Goal: Transaction & Acquisition: Register for event/course

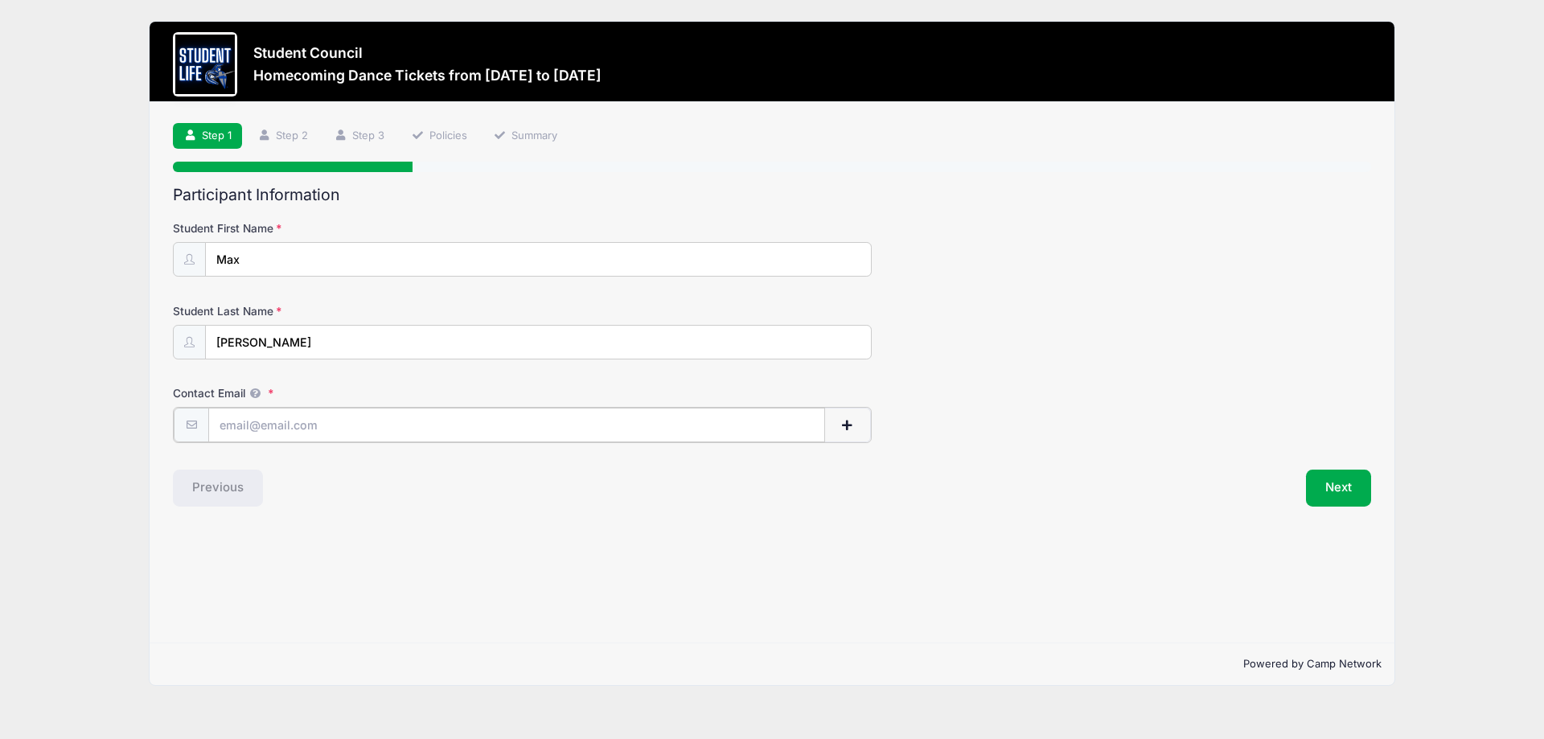
click at [571, 425] on input "Contact Email" at bounding box center [516, 425] width 617 height 35
type input "[EMAIL_ADDRESS][DOMAIN_NAME]"
drag, startPoint x: 311, startPoint y: 262, endPoint x: 92, endPoint y: 270, distance: 218.8
click at [96, 265] on div "Student Council Homecoming Dance Tickets from [DATE] to [DATE] Exit Step 1 /7 S…" at bounding box center [771, 353] width 1495 height 707
type input "Max"
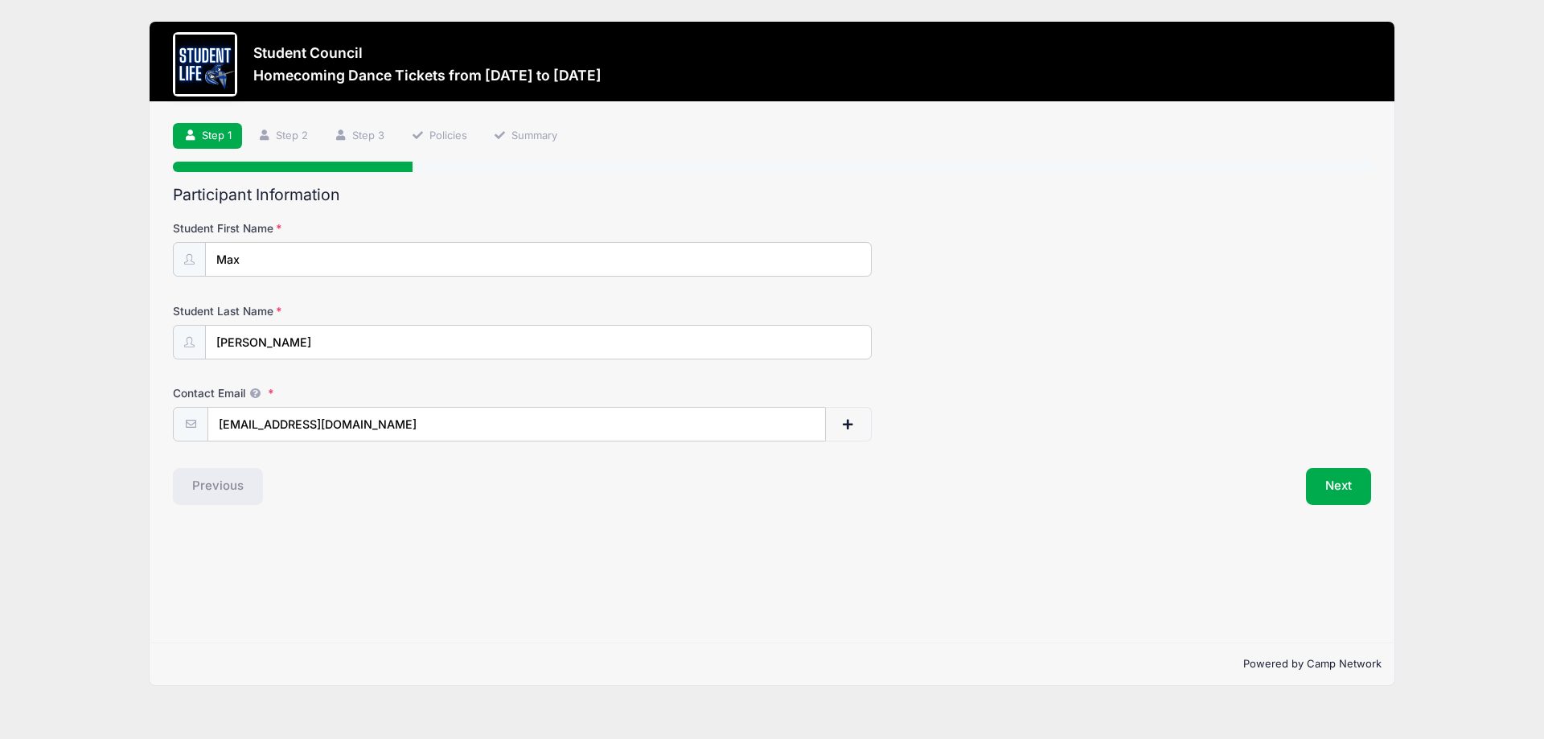
click at [1136, 364] on form "Student First Name Max Student Last Name [GEOGRAPHIC_DATA] Contact Email [EMAIL…" at bounding box center [772, 330] width 1198 height 221
click at [1343, 470] on button "Next" at bounding box center [1338, 486] width 65 height 37
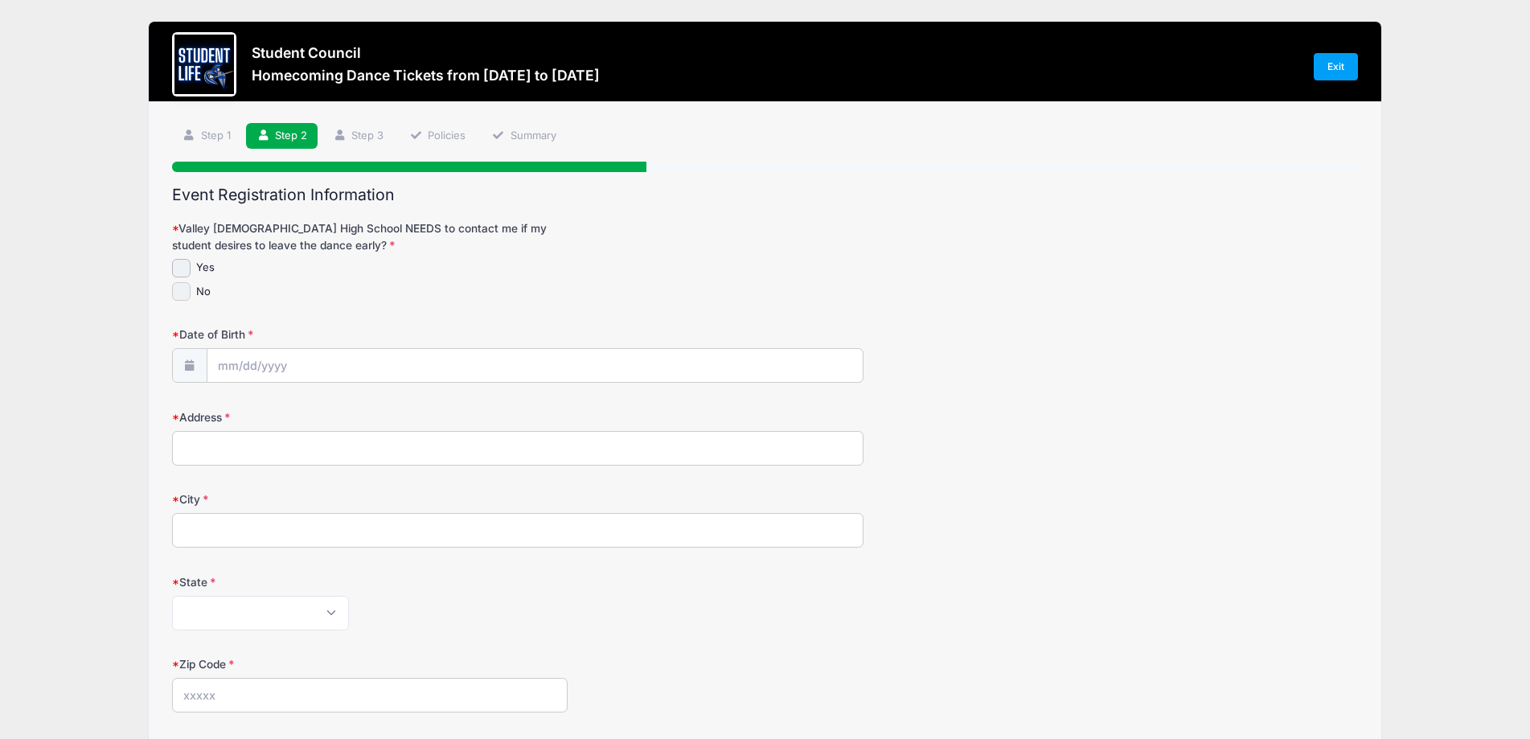
click at [181, 289] on input "No" at bounding box center [181, 291] width 18 height 18
checkbox input "true"
click at [365, 364] on input "Date of Birth" at bounding box center [534, 366] width 655 height 35
click at [235, 408] on icon at bounding box center [231, 409] width 10 height 10
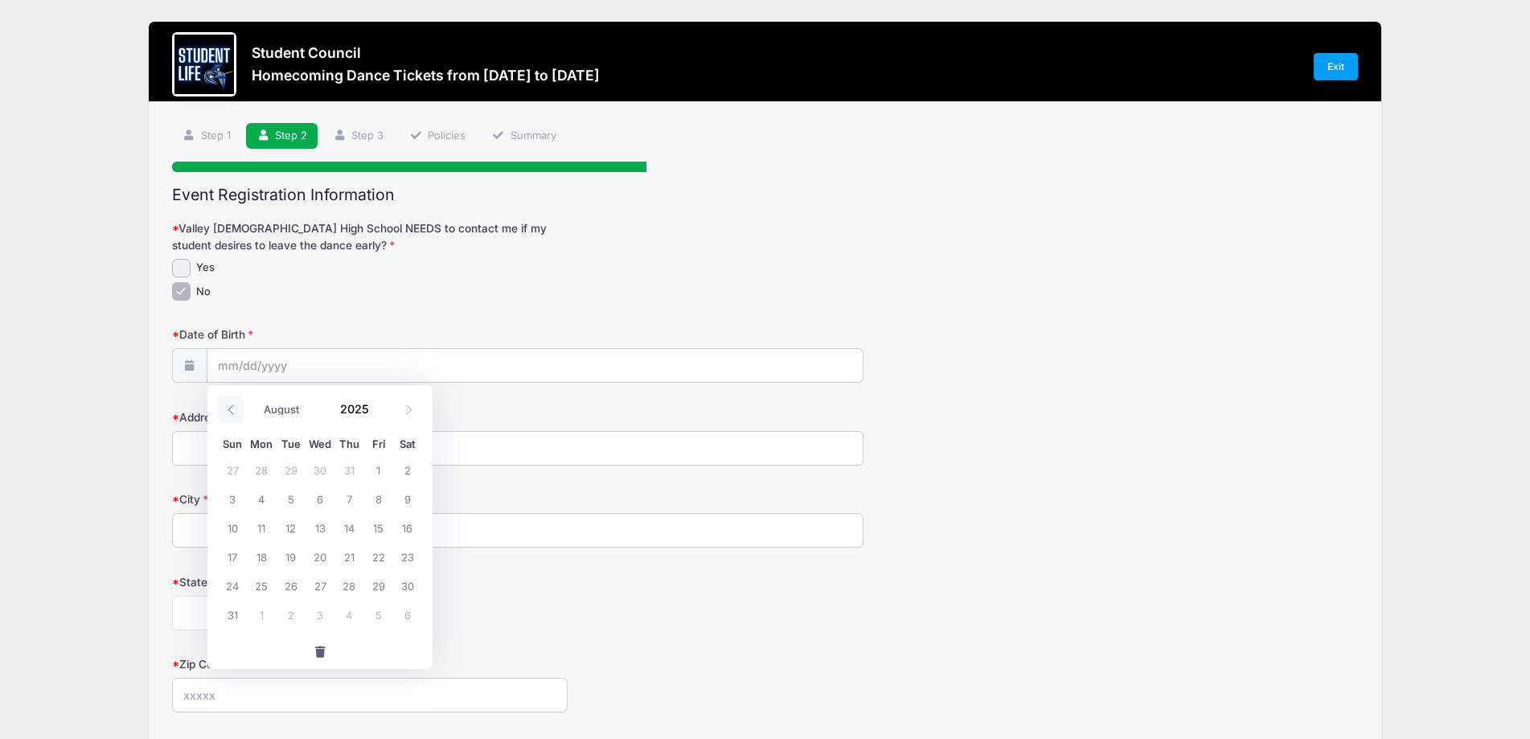
click at [235, 408] on icon at bounding box center [231, 409] width 10 height 10
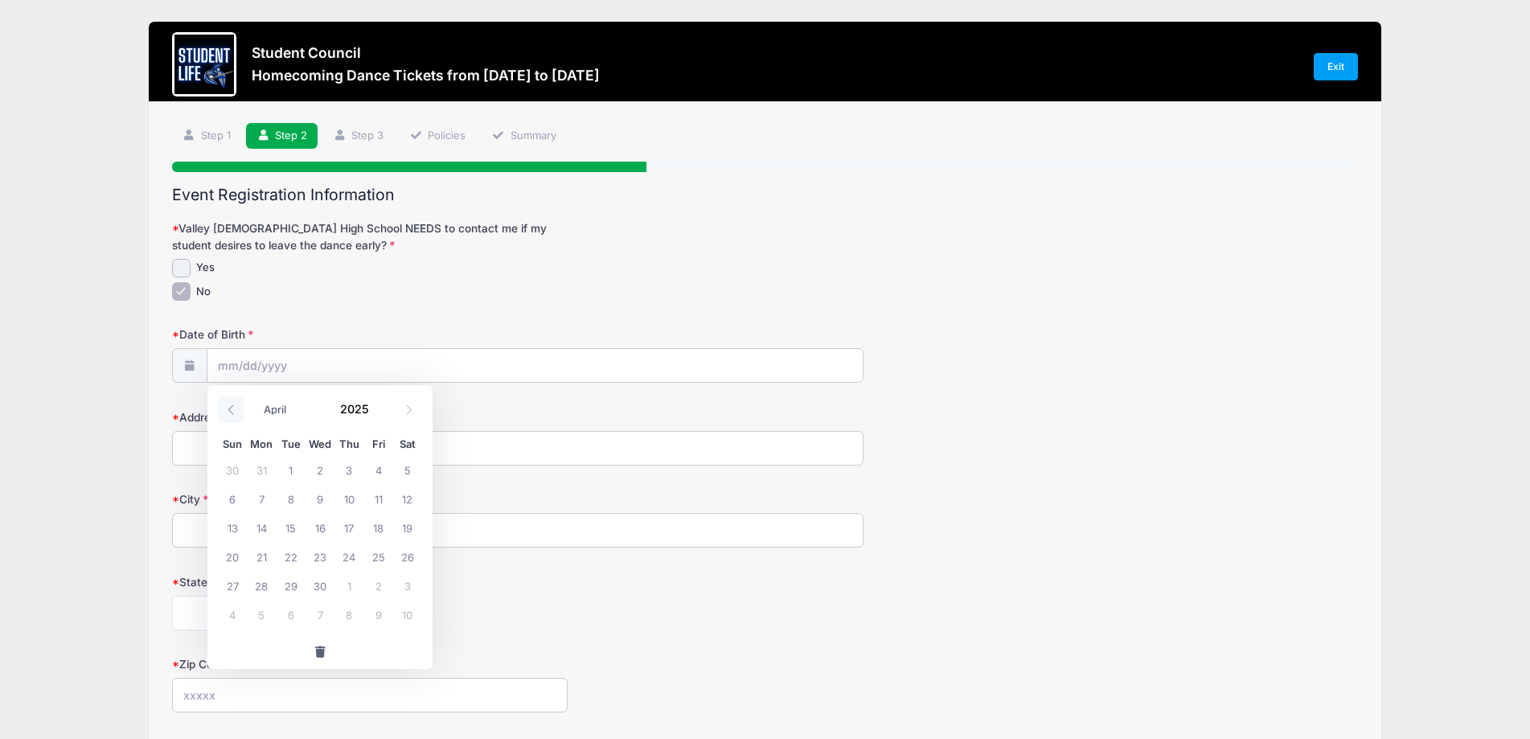
select select "2"
click at [408, 505] on span "8" at bounding box center [407, 498] width 29 height 29
type input "[DATE]"
click at [326, 367] on input "[DATE]" at bounding box center [534, 366] width 655 height 35
click at [232, 408] on icon at bounding box center [231, 409] width 10 height 10
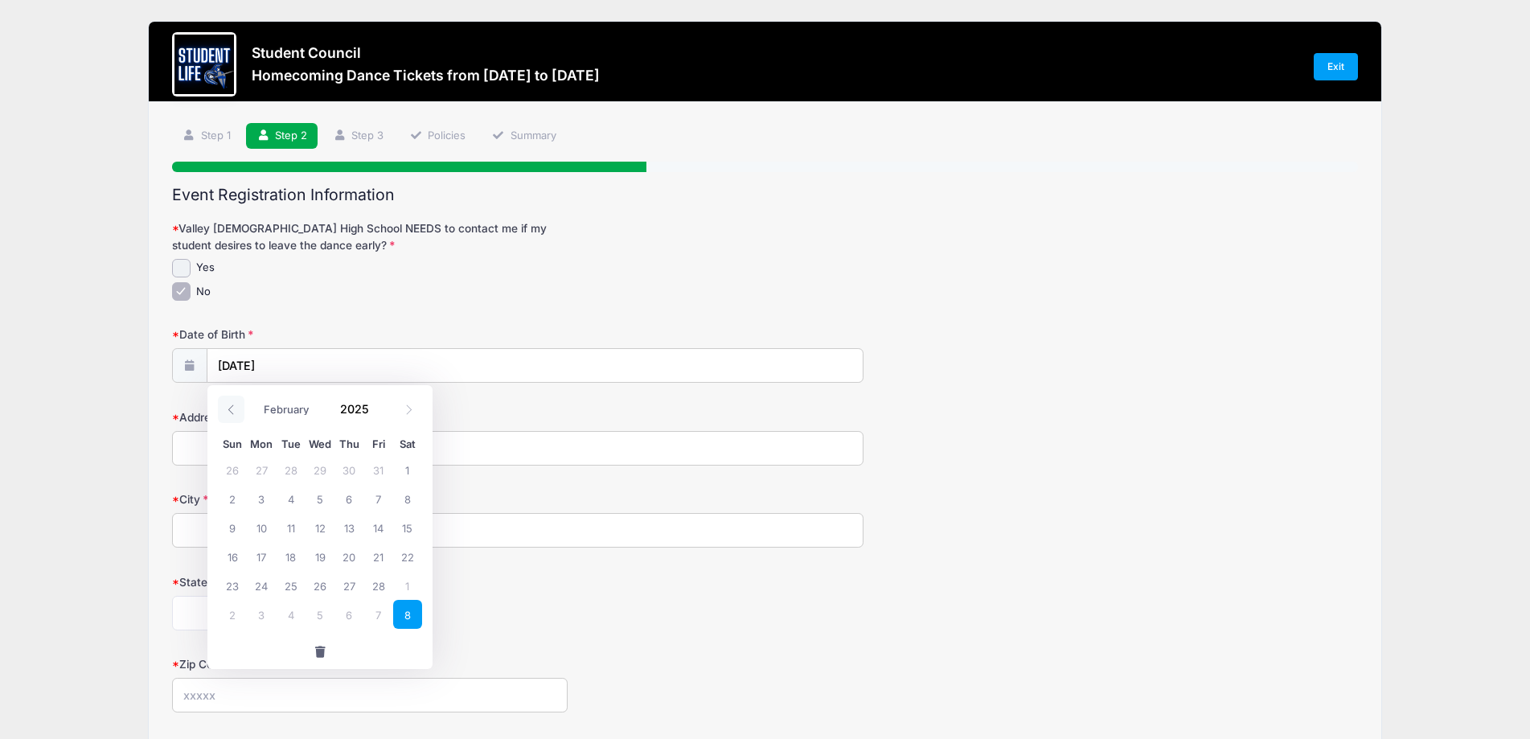
click at [232, 408] on icon at bounding box center [231, 409] width 10 height 10
drag, startPoint x: 410, startPoint y: 410, endPoint x: 380, endPoint y: 413, distance: 29.9
click at [402, 412] on span at bounding box center [409, 409] width 27 height 27
select select "1"
click at [352, 411] on input "2025" at bounding box center [358, 408] width 52 height 24
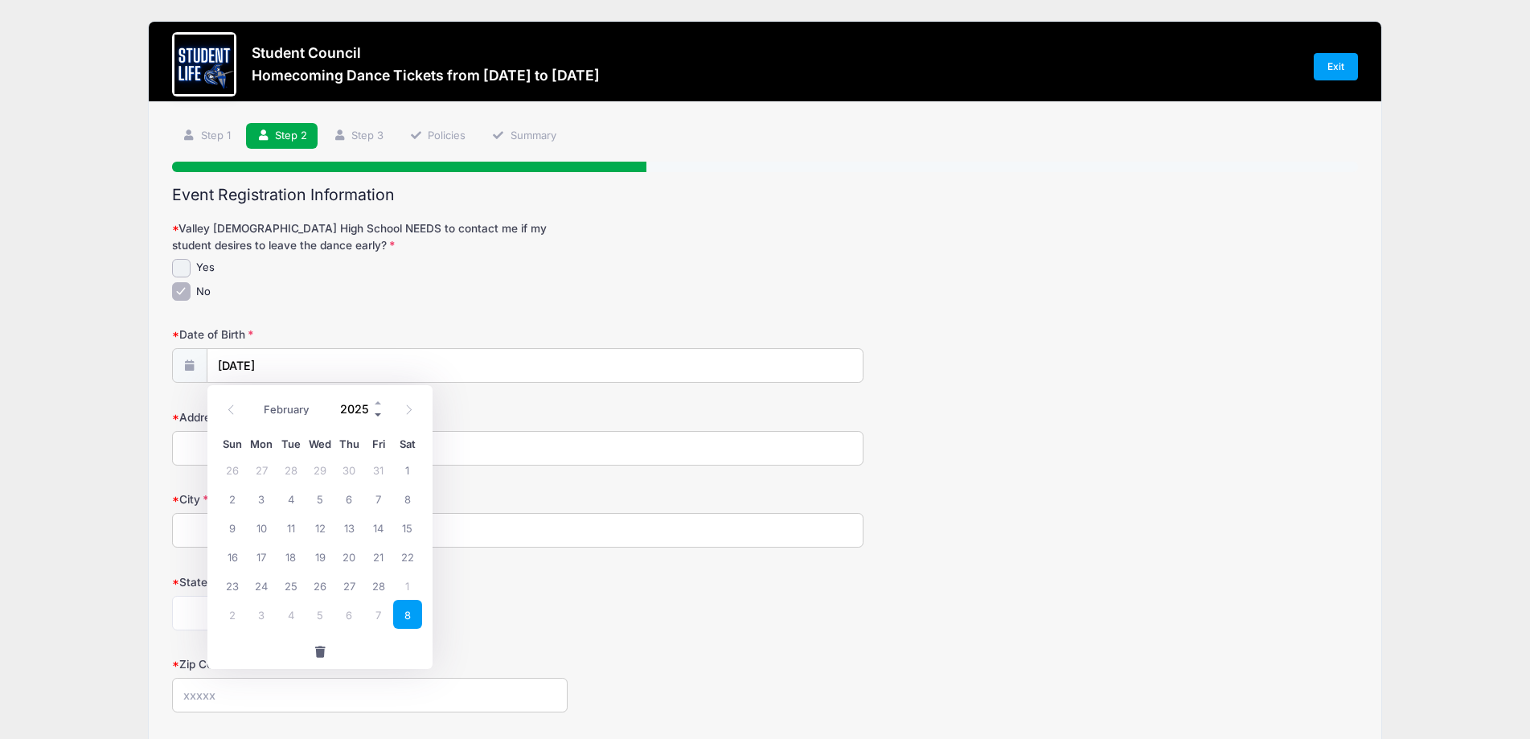
click at [377, 412] on span at bounding box center [378, 414] width 11 height 12
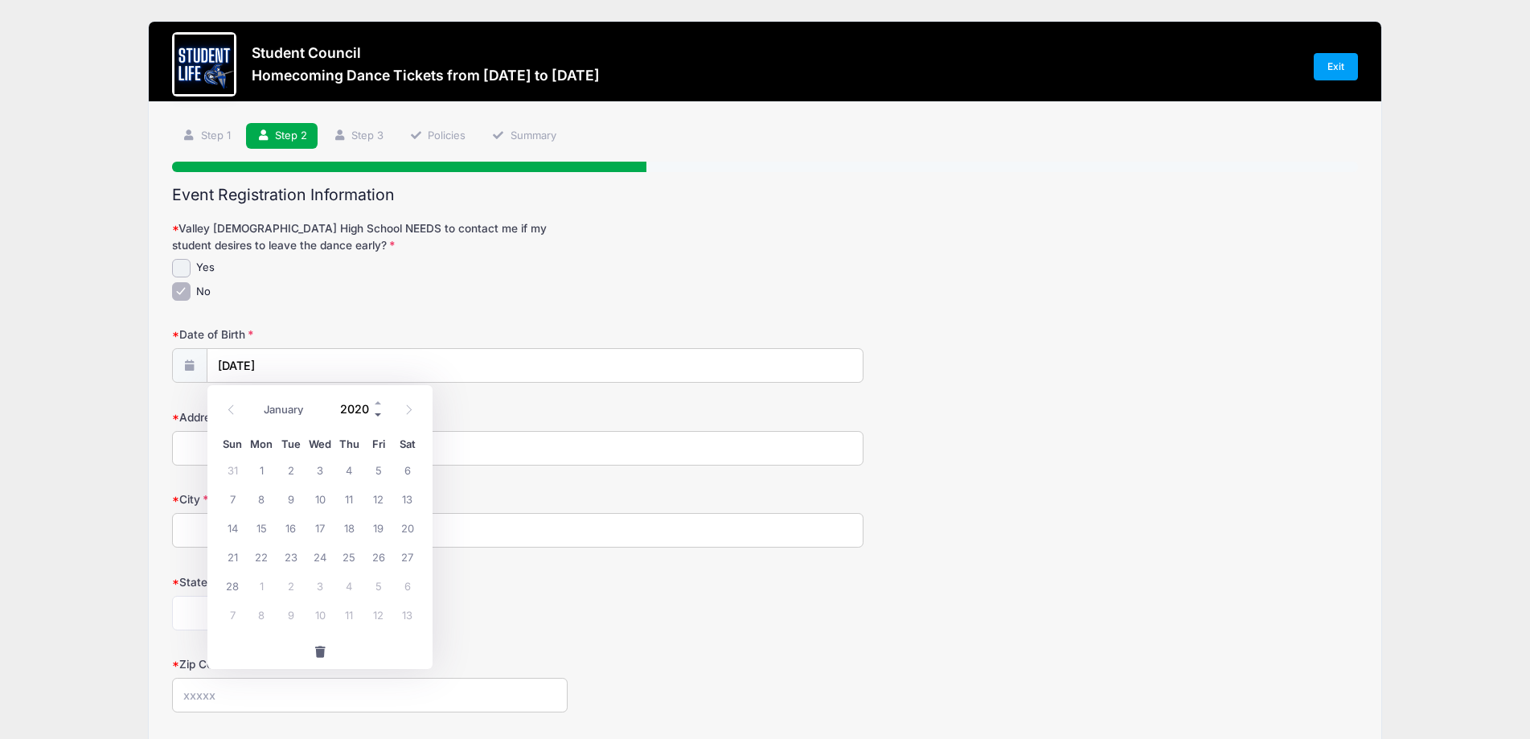
click at [377, 412] on span at bounding box center [378, 414] width 11 height 12
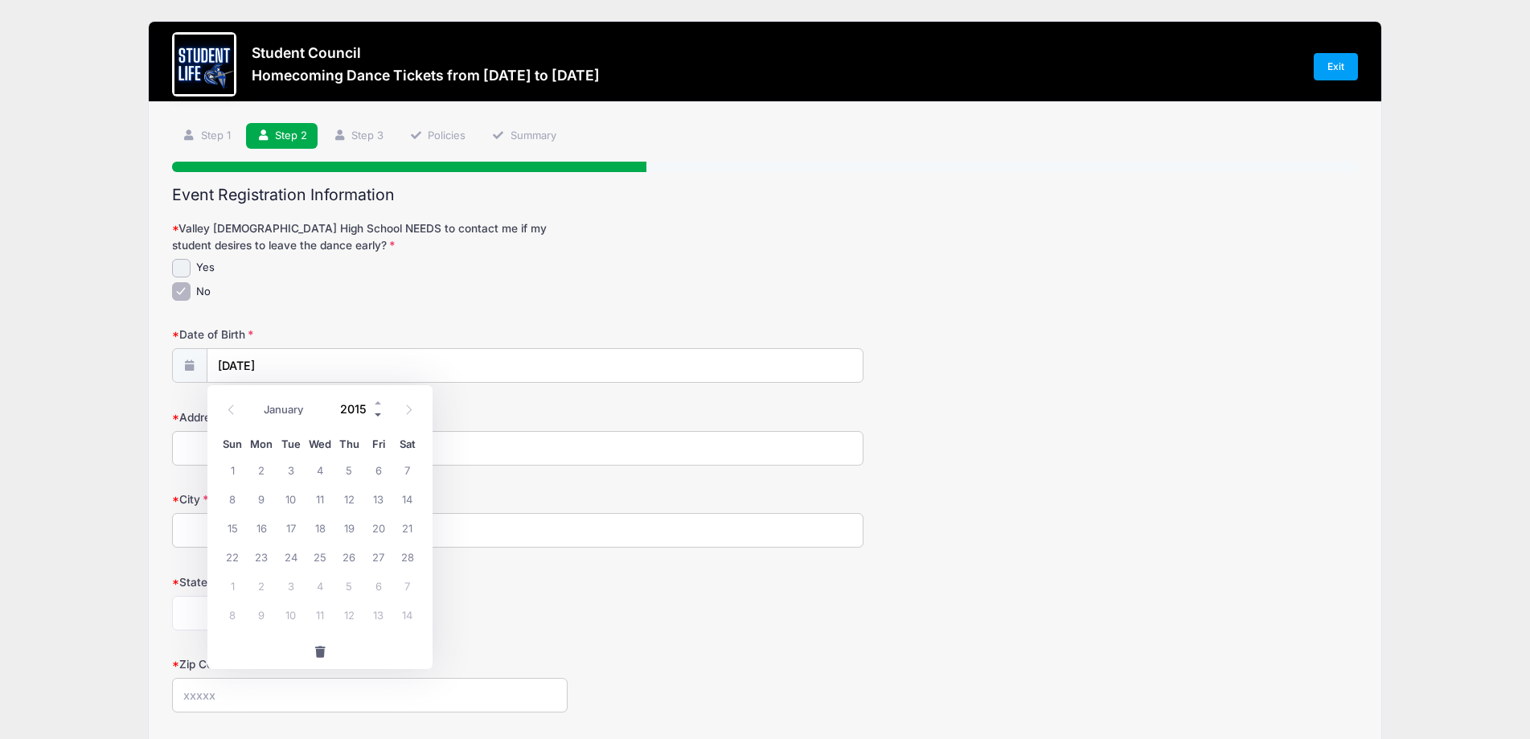
click at [377, 412] on span at bounding box center [378, 414] width 11 height 12
type input "2011"
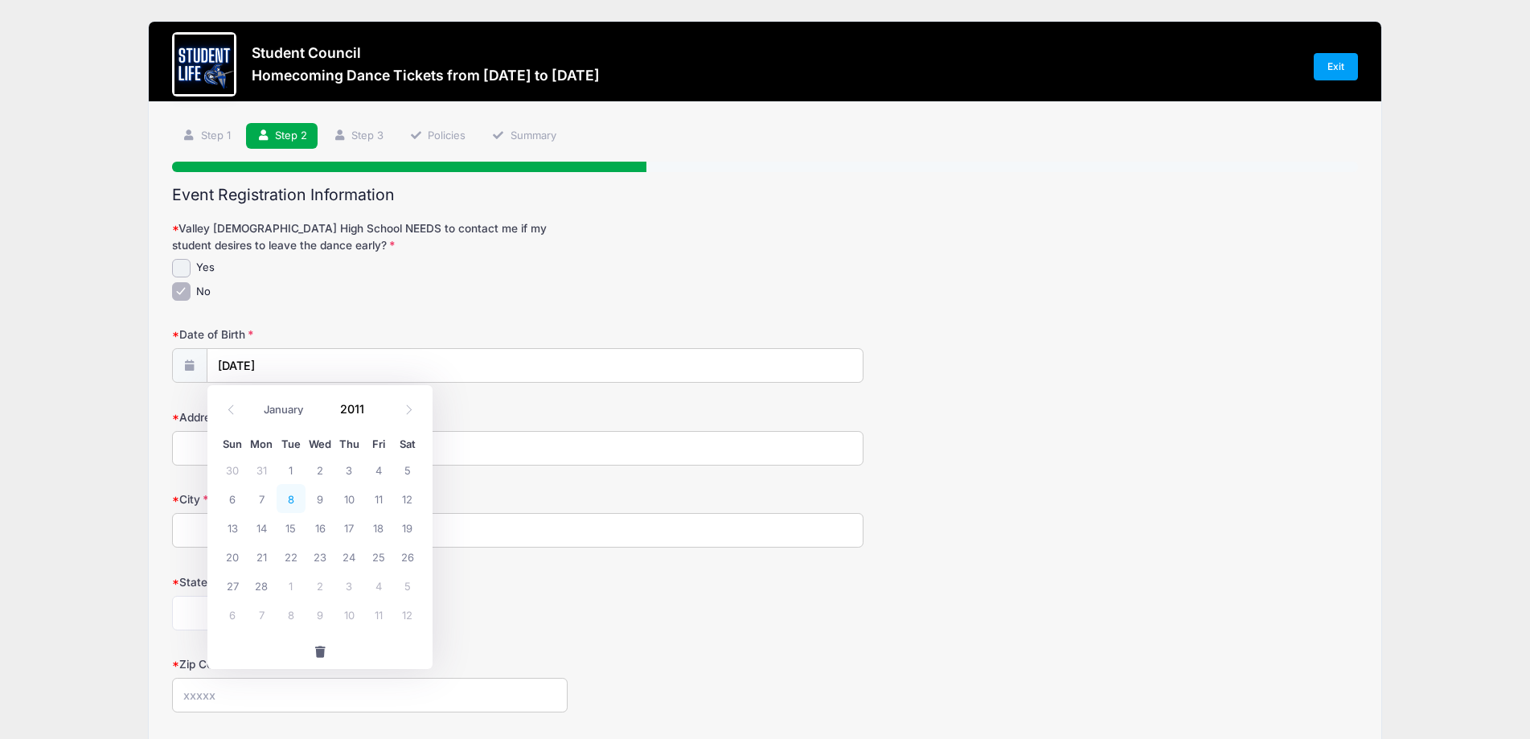
click at [289, 494] on span "8" at bounding box center [291, 498] width 29 height 29
type input "[DATE]"
click at [308, 362] on input "[DATE]" at bounding box center [534, 366] width 655 height 35
click at [404, 414] on icon at bounding box center [409, 409] width 10 height 10
select select "2"
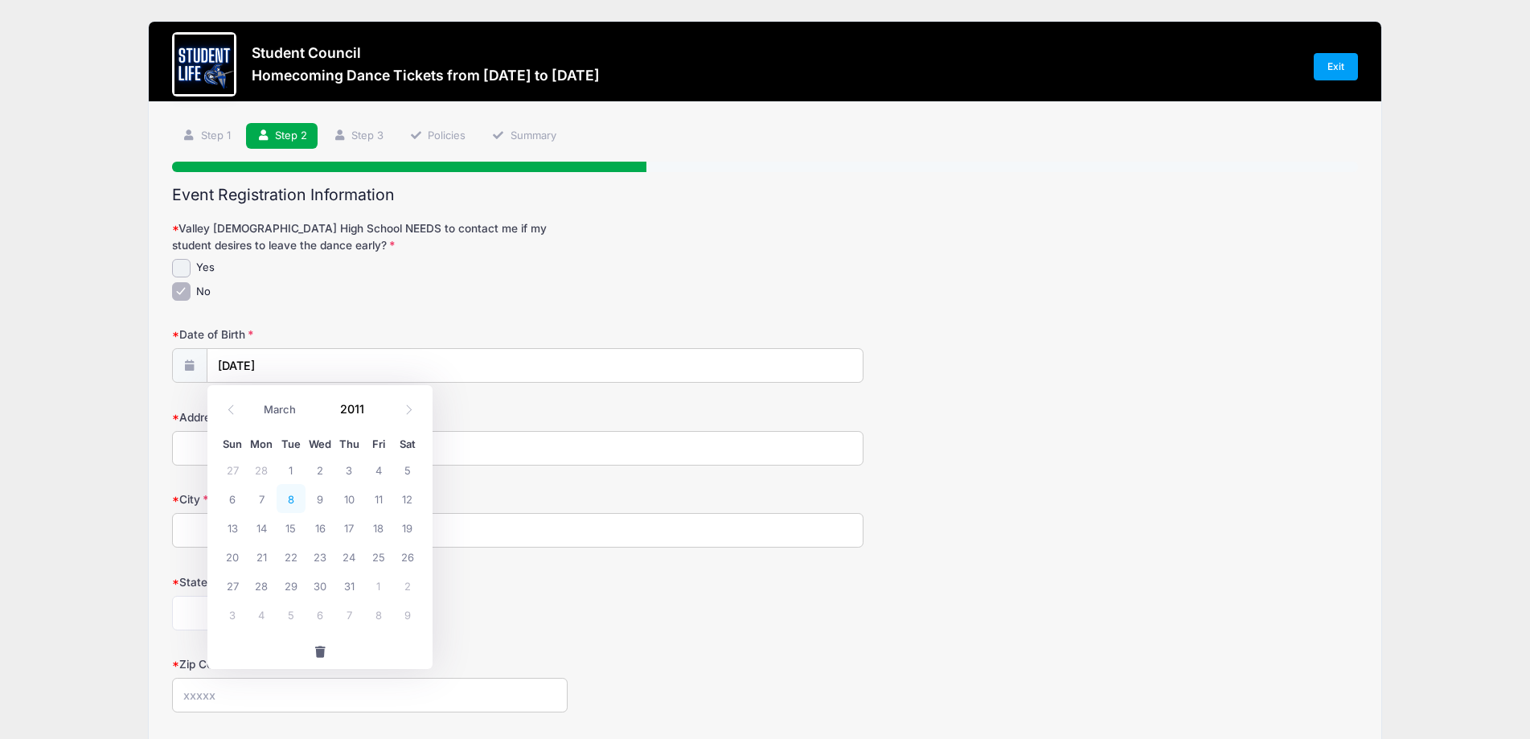
click at [286, 495] on span "8" at bounding box center [291, 498] width 29 height 29
type input "[DATE]"
click at [388, 297] on div "No" at bounding box center [518, 291] width 692 height 18
click at [347, 453] on input "Address" at bounding box center [518, 448] width 692 height 35
type input "[STREET_ADDRESS]"
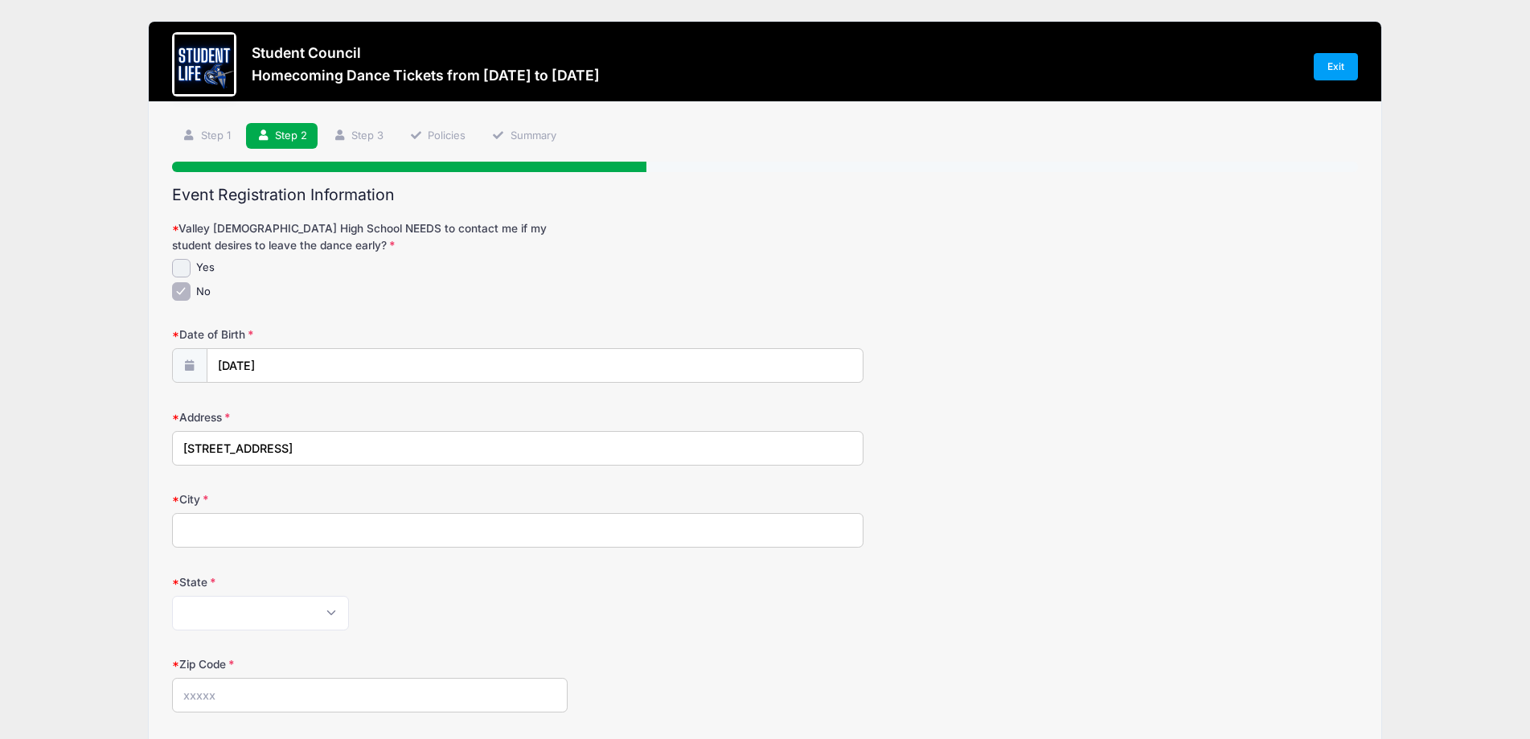
type input "[PERSON_NAME]"
select select "AZ"
type input "85249"
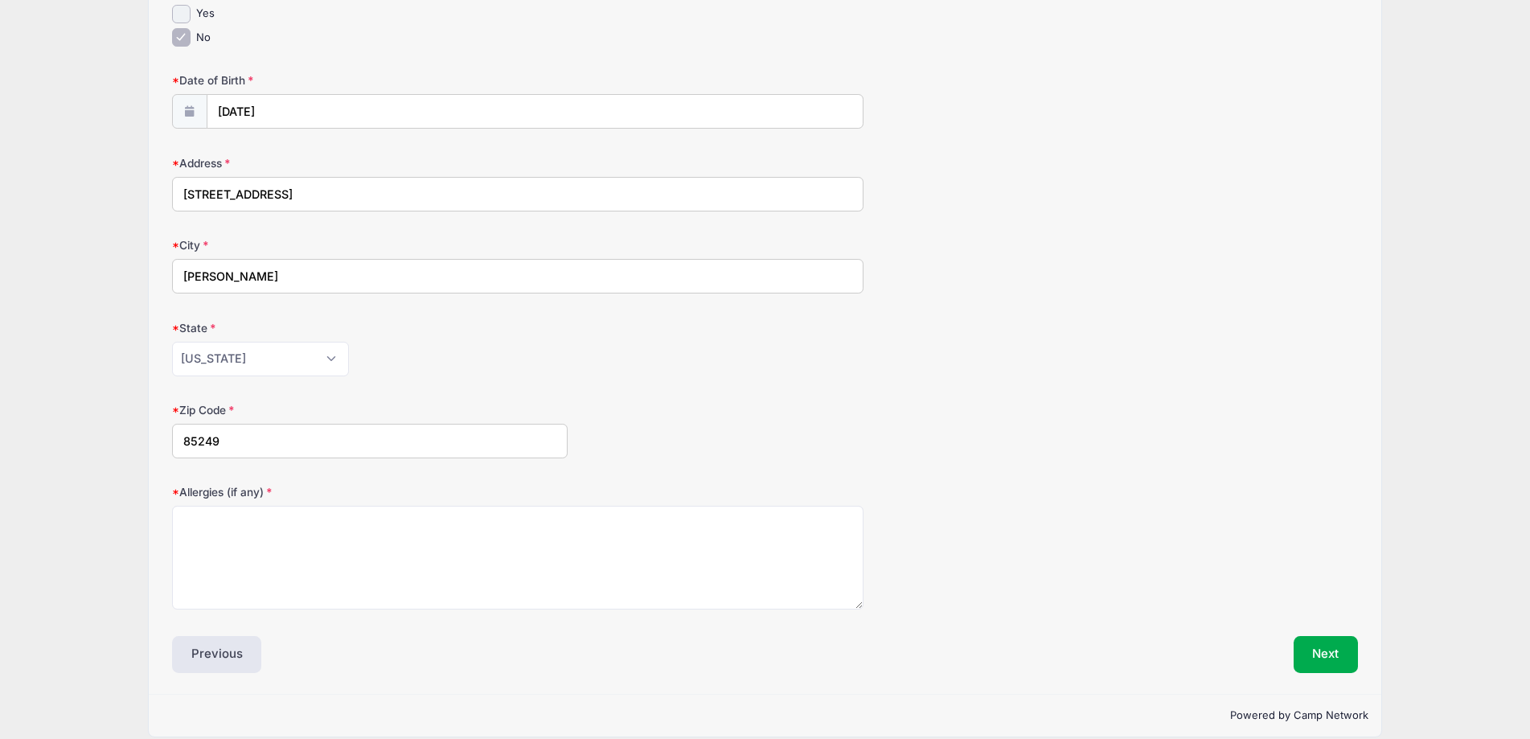
scroll to position [273, 0]
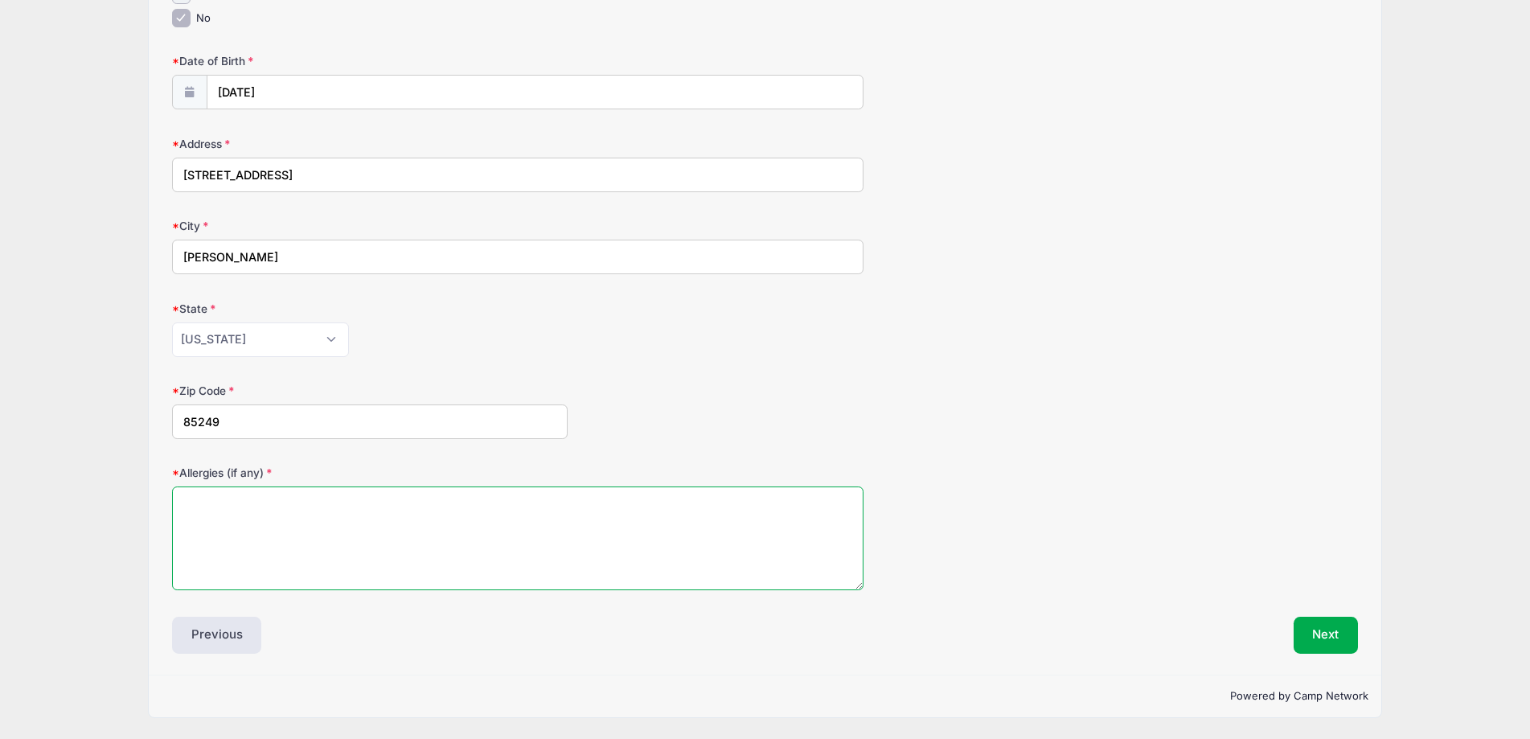
drag, startPoint x: 536, startPoint y: 499, endPoint x: 541, endPoint y: 507, distance: 9.4
click at [537, 503] on textarea "Allergies (if any)" at bounding box center [518, 538] width 692 height 104
type textarea "None"
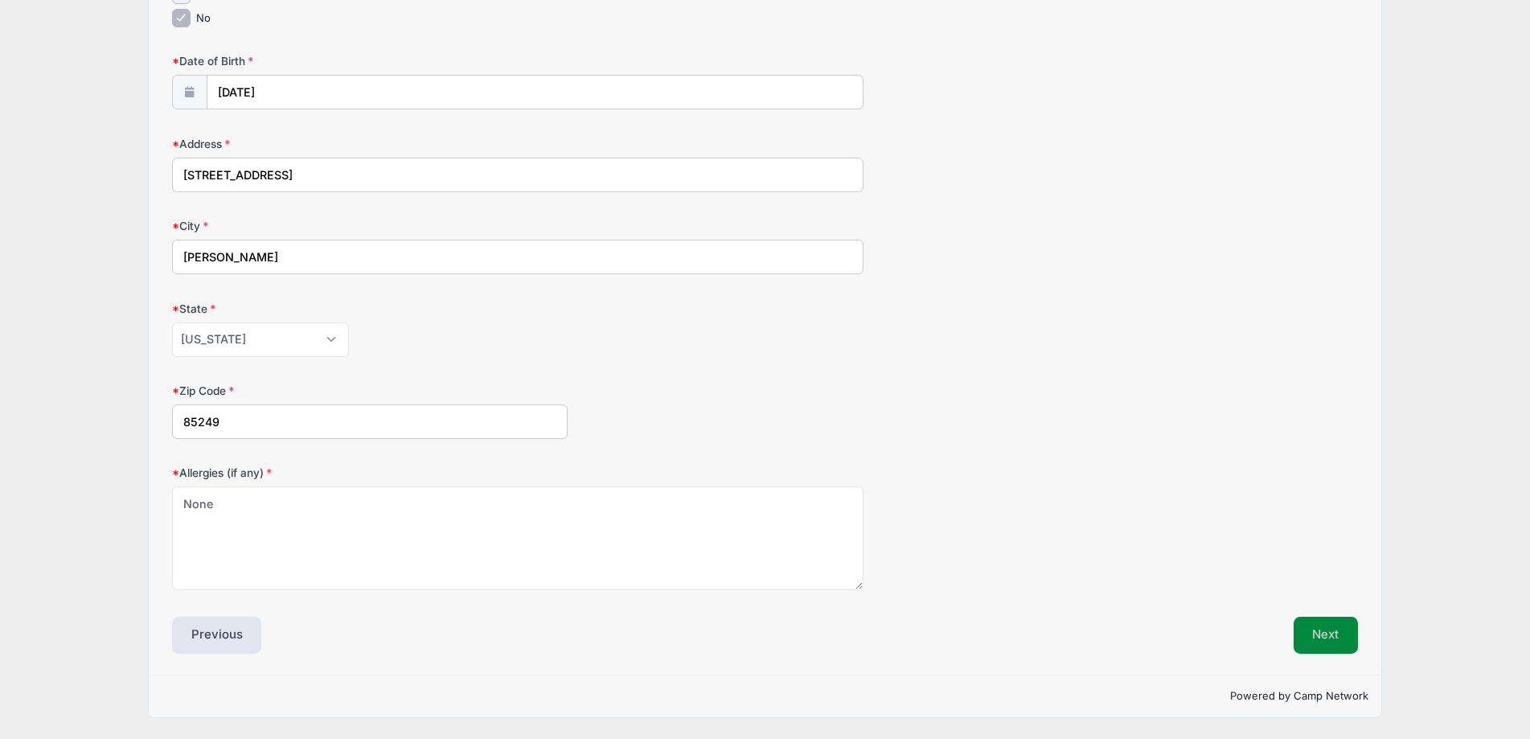
click at [1338, 648] on button "Next" at bounding box center [1326, 635] width 65 height 37
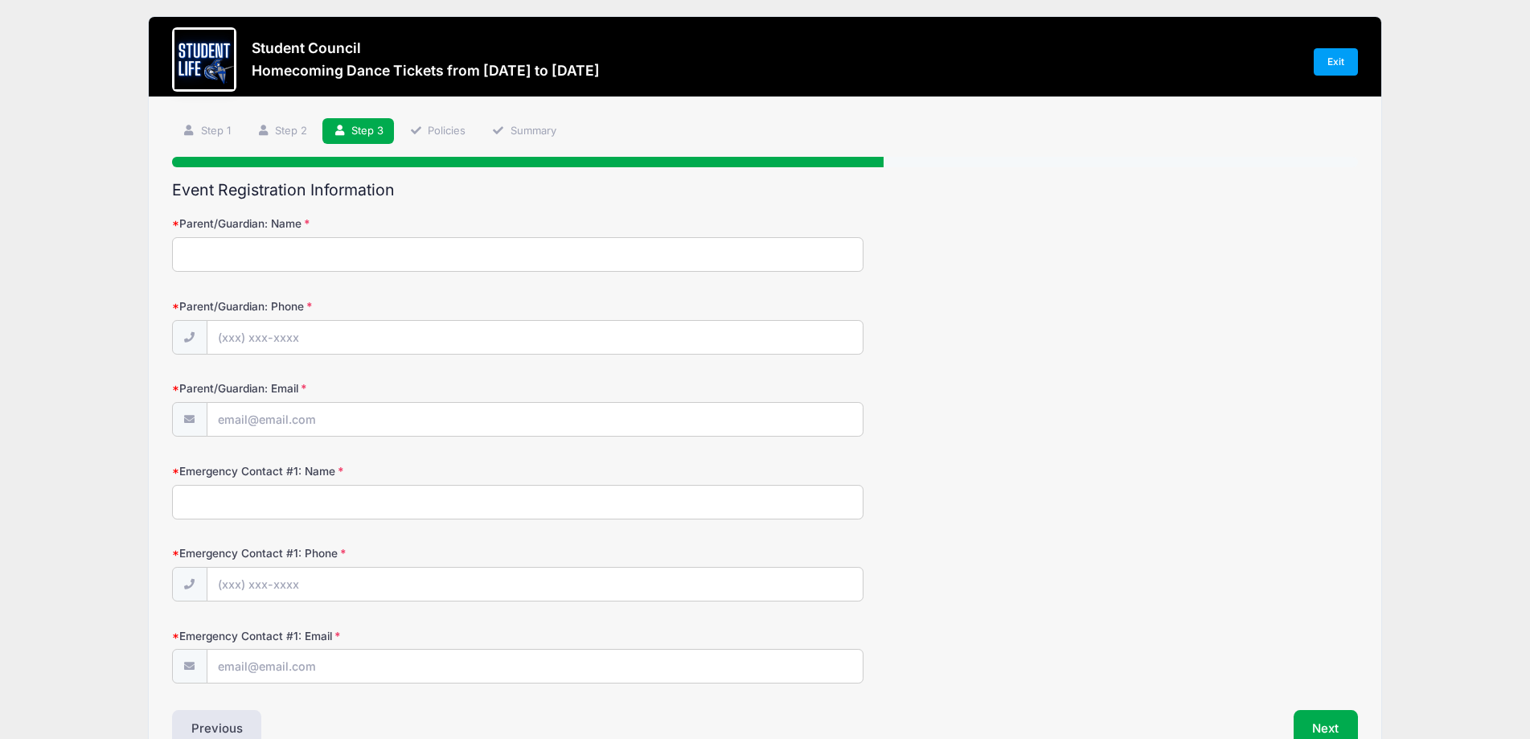
scroll to position [0, 0]
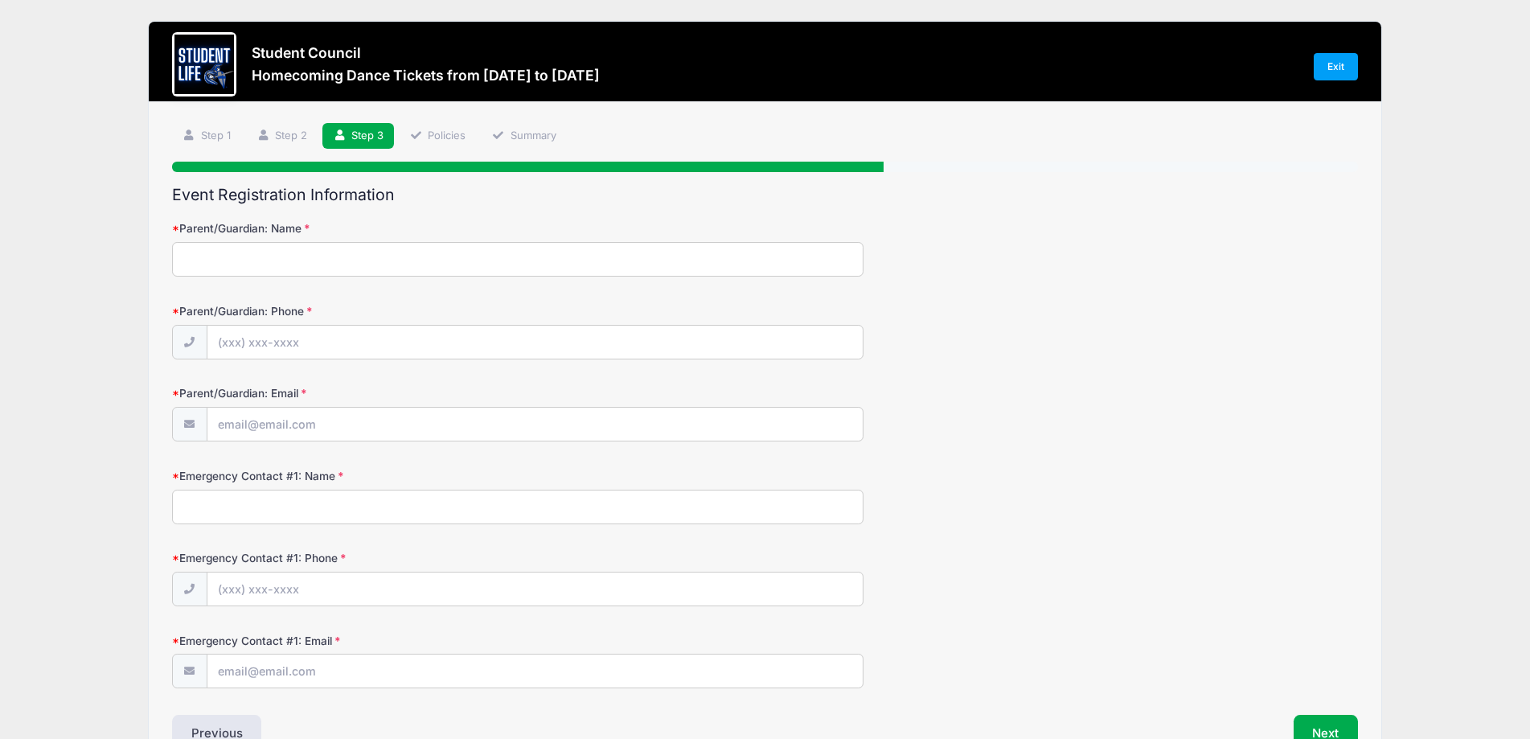
click at [350, 264] on input "Parent/Guardian: Name" at bounding box center [518, 259] width 692 height 35
type input "[PERSON_NAME]"
type input "[PHONE_NUMBER]"
type input "[EMAIL_ADDRESS][DOMAIN_NAME]"
click at [289, 125] on link "Step 2" at bounding box center [282, 136] width 72 height 27
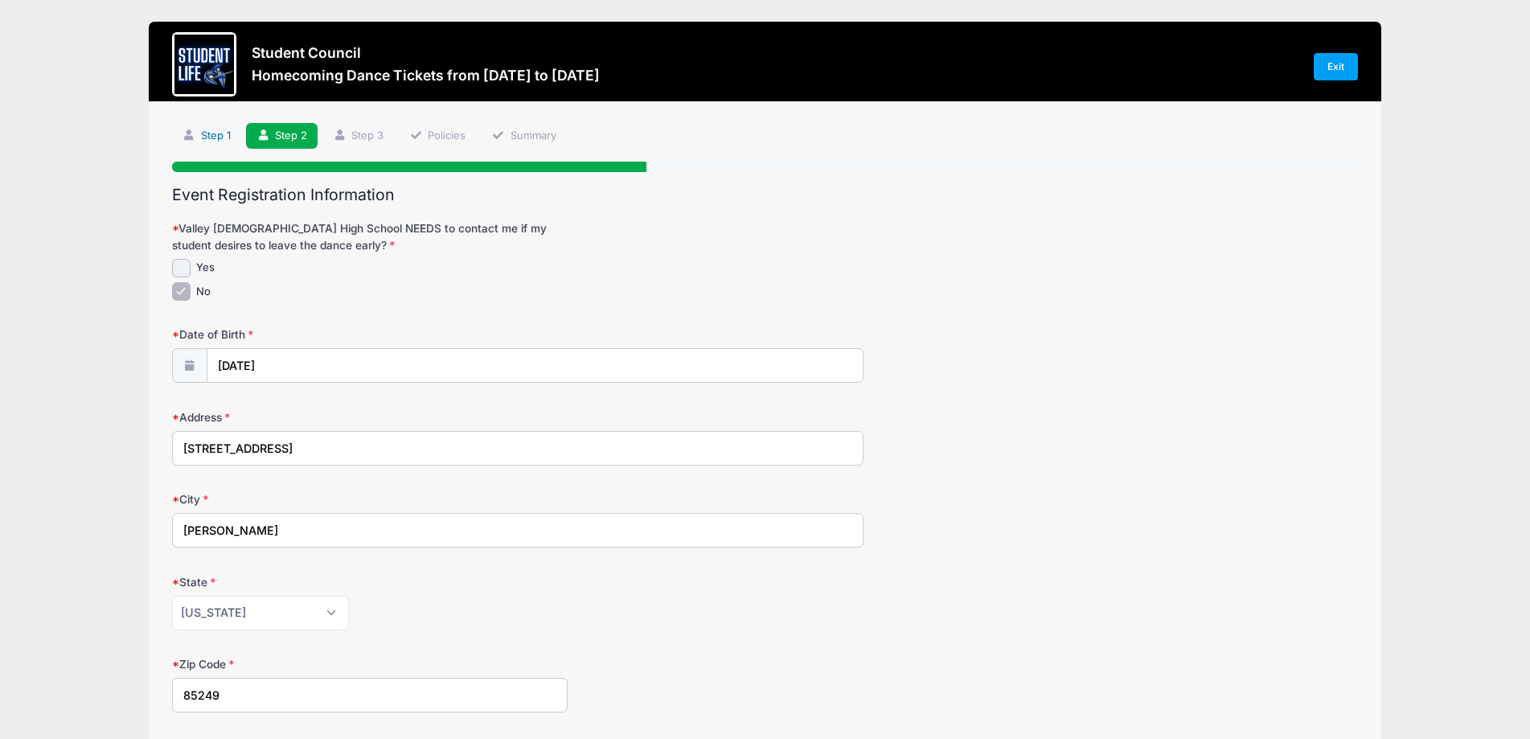
click at [205, 133] on link "Step 1" at bounding box center [206, 136] width 69 height 27
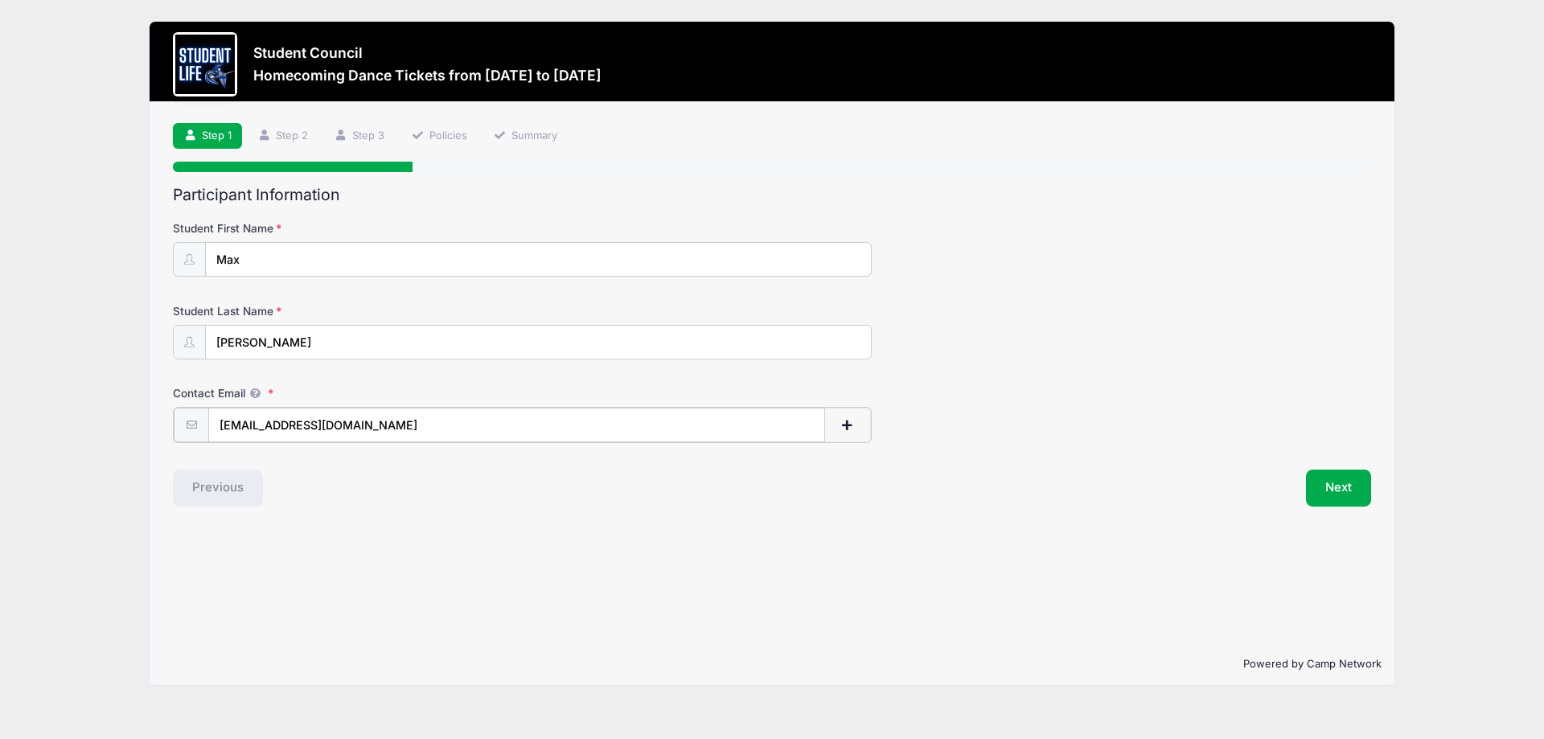
drag, startPoint x: 400, startPoint y: 427, endPoint x: 265, endPoint y: 462, distance: 140.2
click at [155, 427] on div "Step 1 /7 Step 1 Step 2 Step 3 Policies Summary Participant Information Student…" at bounding box center [772, 372] width 1245 height 541
type input "c"
click at [338, 430] on input "Contact Email" at bounding box center [516, 425] width 617 height 35
drag, startPoint x: 256, startPoint y: 423, endPoint x: 211, endPoint y: 423, distance: 45.0
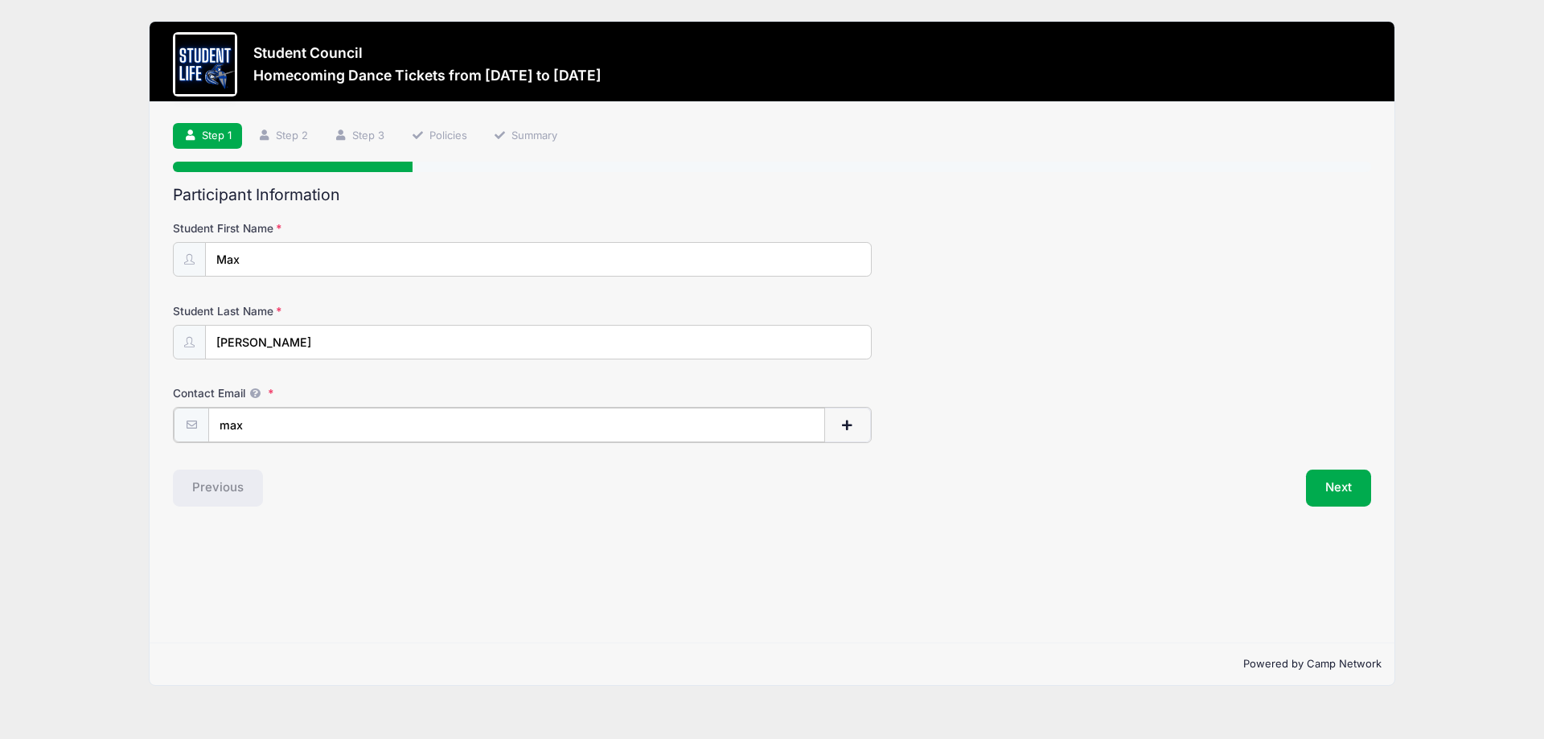
click at [205, 423] on div "max" at bounding box center [522, 425] width 699 height 36
paste input "[PERSON_NAME][EMAIL_ADDRESS][DOMAIN_NAME]"
type input "[EMAIL_ADDRESS][DOMAIN_NAME]"
click at [563, 535] on div "Step 1 /7 Step 1 Step 2 Step 3 Policies Summary Participant Information Student…" at bounding box center [772, 372] width 1245 height 541
click at [1348, 485] on button "Next" at bounding box center [1338, 486] width 65 height 37
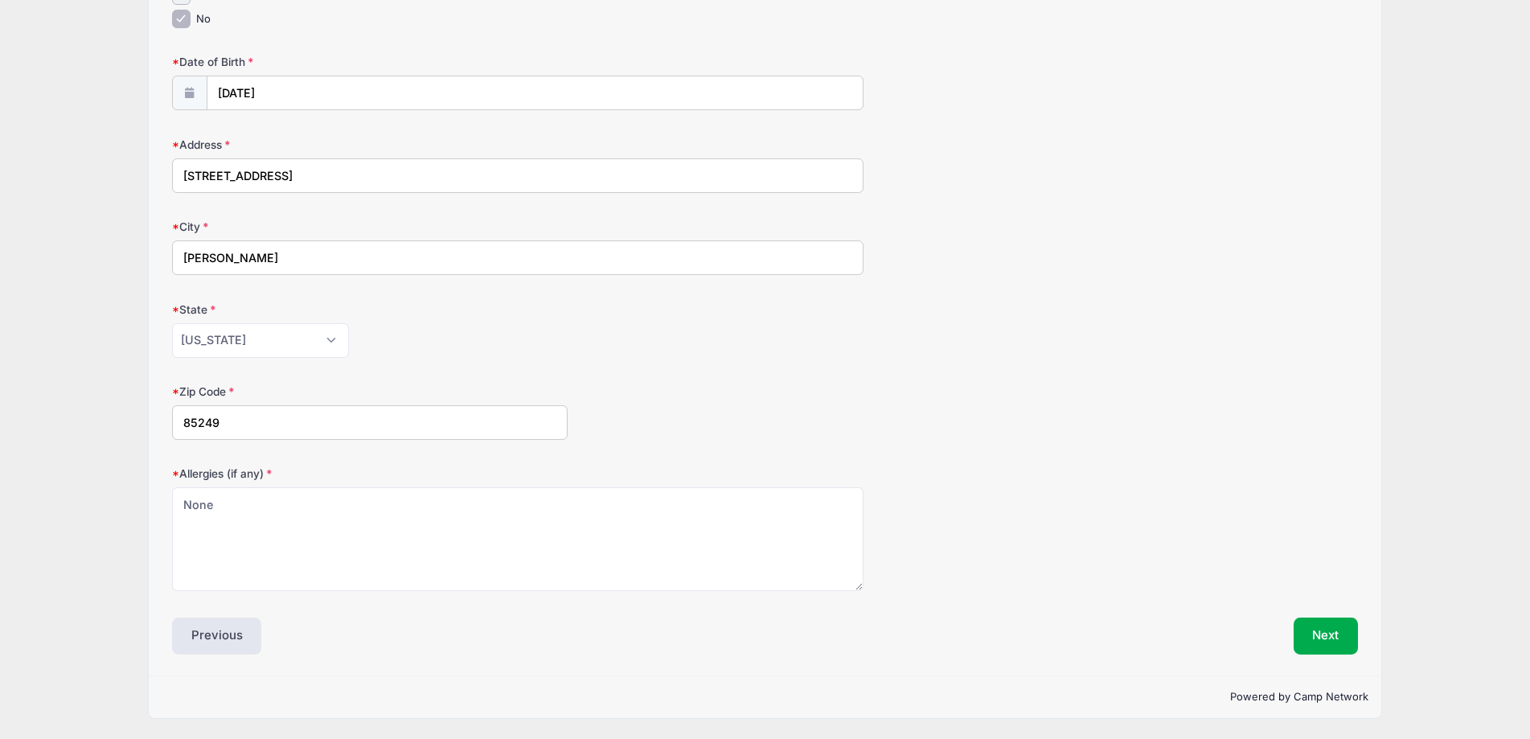
scroll to position [273, 0]
click at [1335, 641] on button "Next" at bounding box center [1326, 635] width 65 height 37
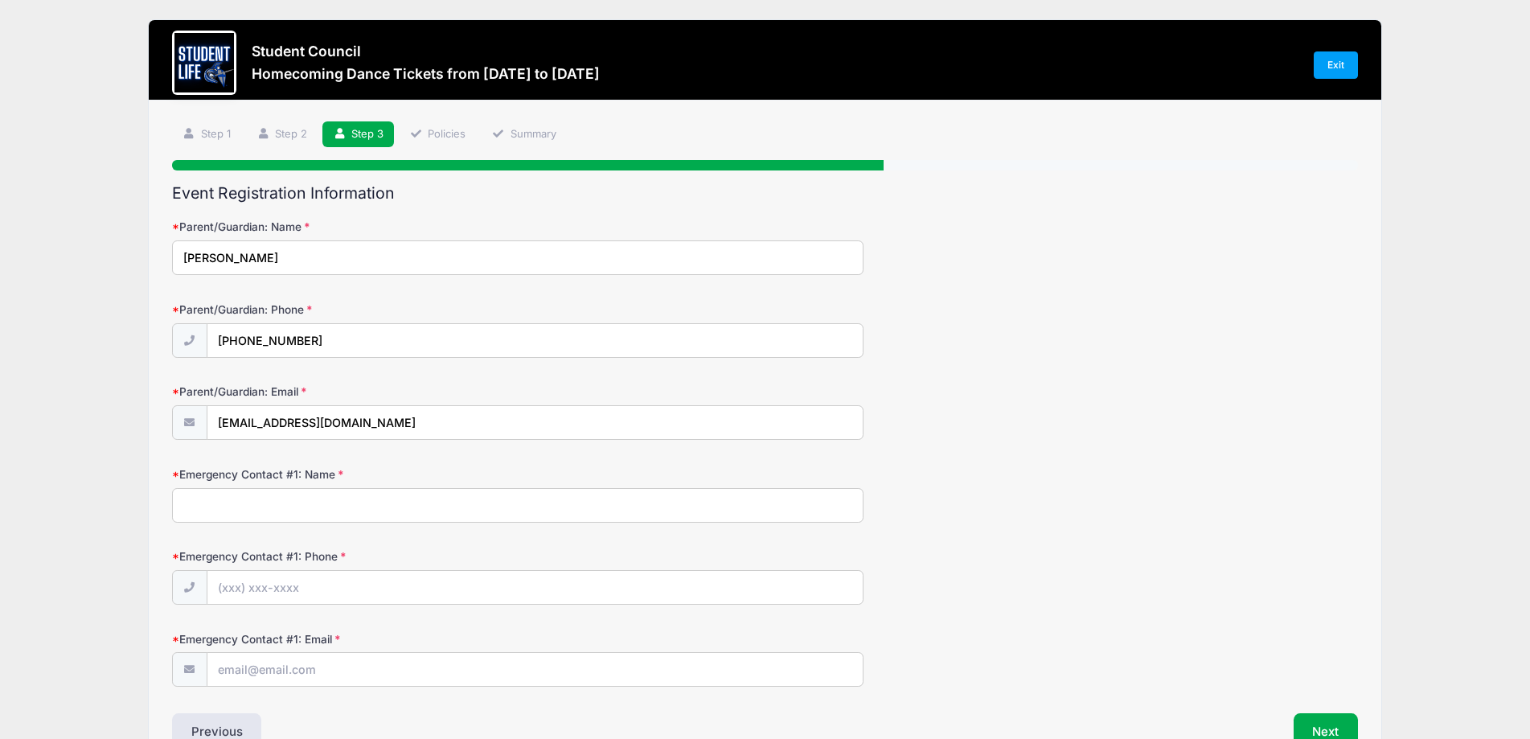
scroll to position [0, 0]
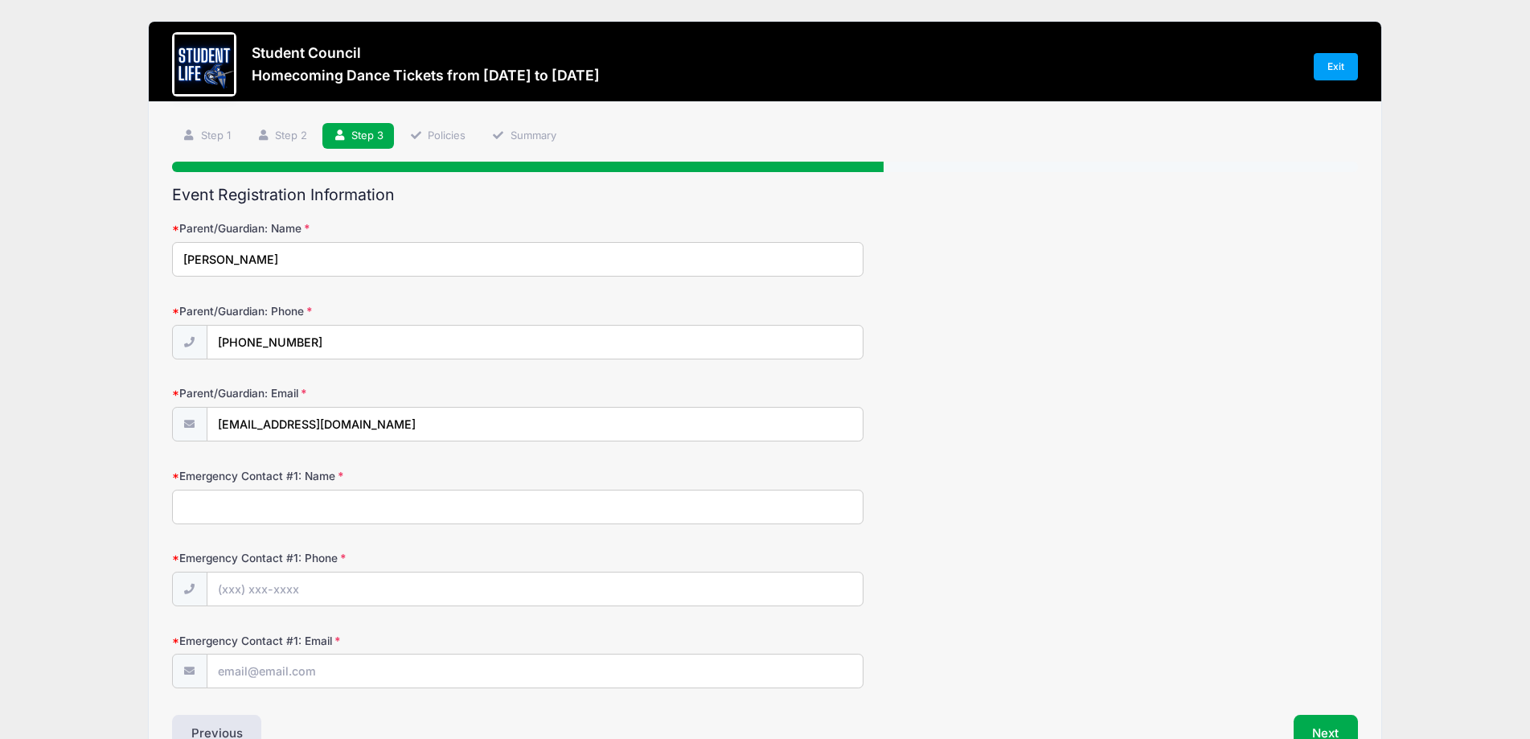
click at [361, 499] on input "Emergency Contact #1: Name" at bounding box center [518, 507] width 692 height 35
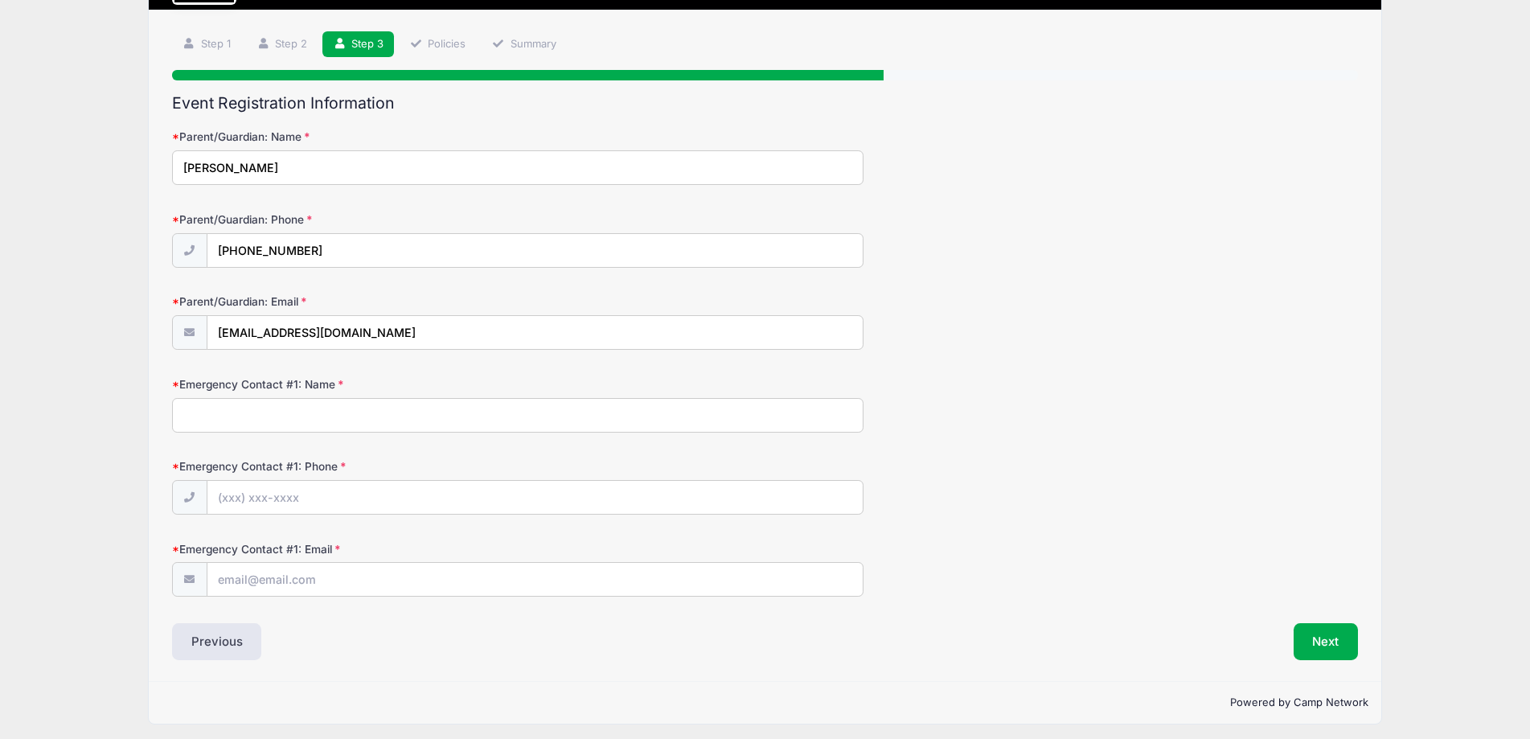
scroll to position [98, 0]
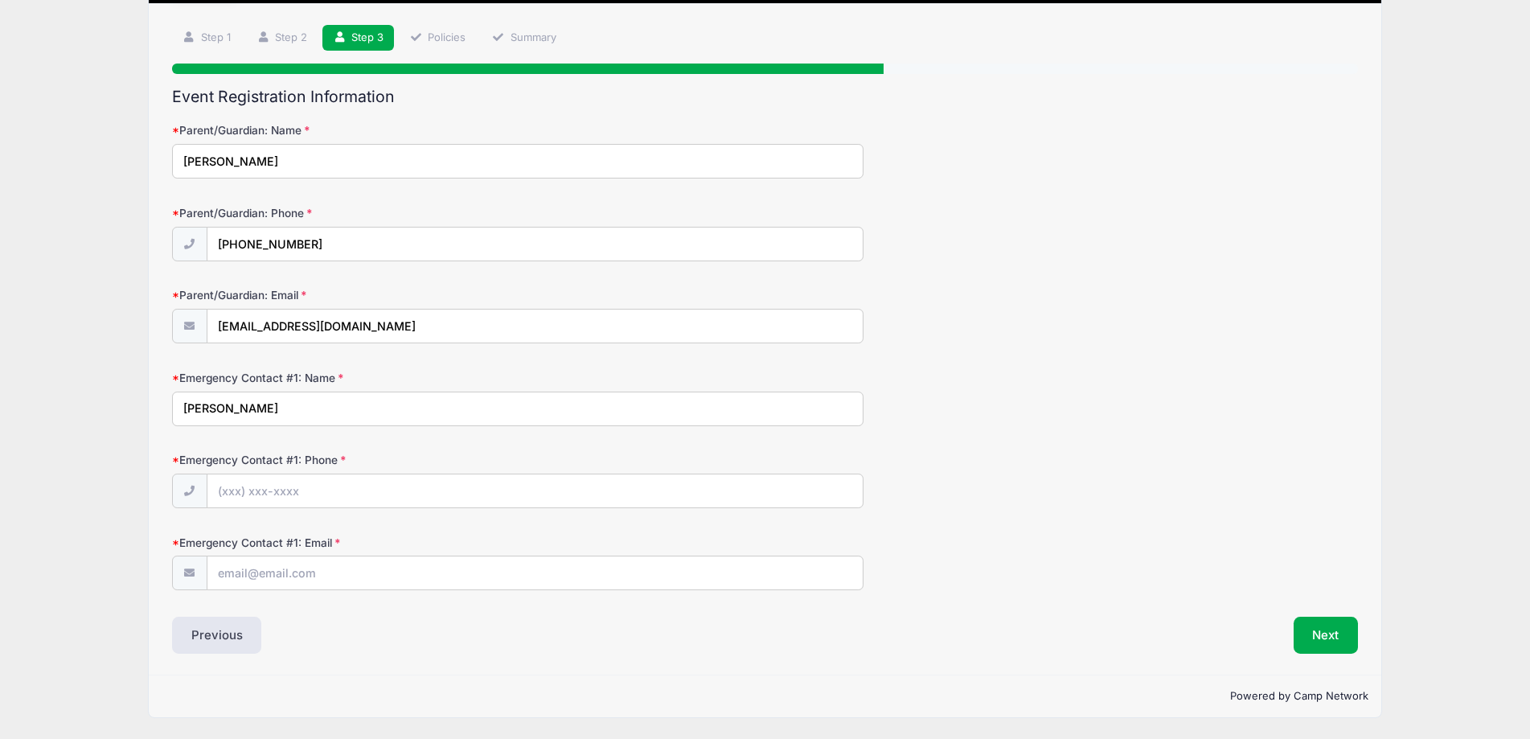
type input "[PERSON_NAME]"
type input "[PHONE_NUMBER]"
type input "[PERSON_NAME][EMAIL_ADDRESS][DOMAIN_NAME]"
click at [1318, 634] on button "Next" at bounding box center [1326, 635] width 65 height 37
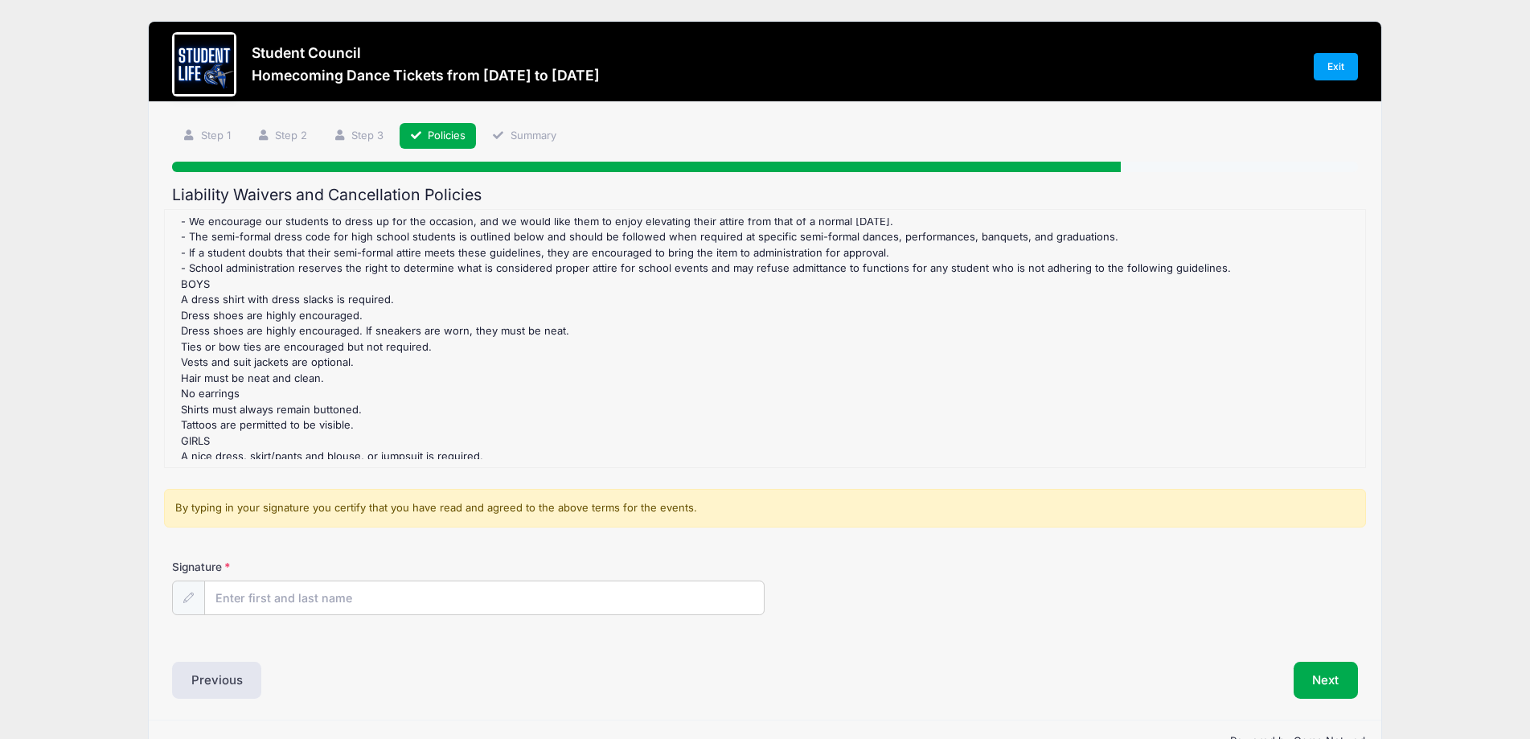
scroll to position [553, 0]
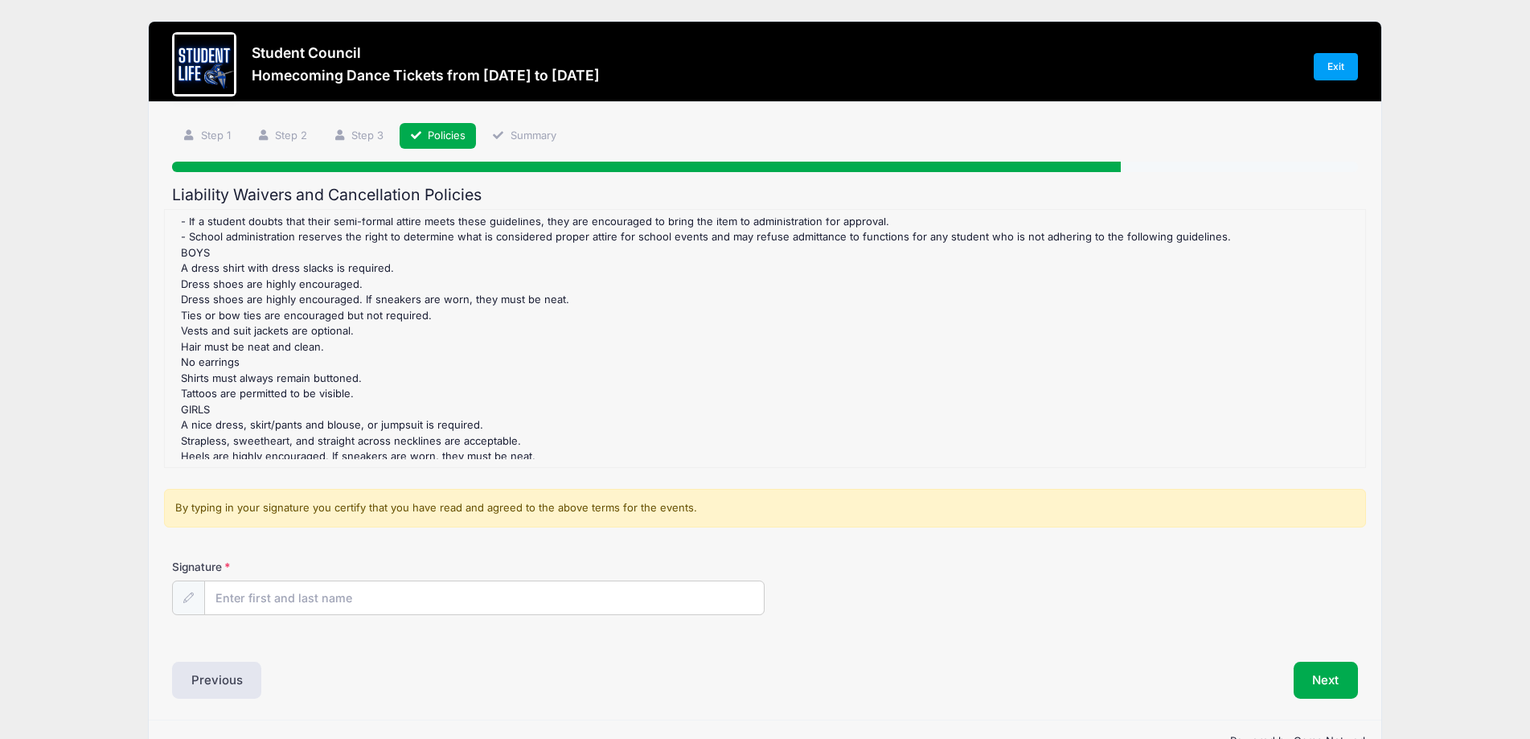
drag, startPoint x: 1357, startPoint y: 314, endPoint x: 1354, endPoint y: 271, distance: 43.5
click at [1354, 271] on div "Homecoming Dance Tickets Refund Policy : The is no Refund Policy for any dances…" at bounding box center [765, 338] width 1202 height 259
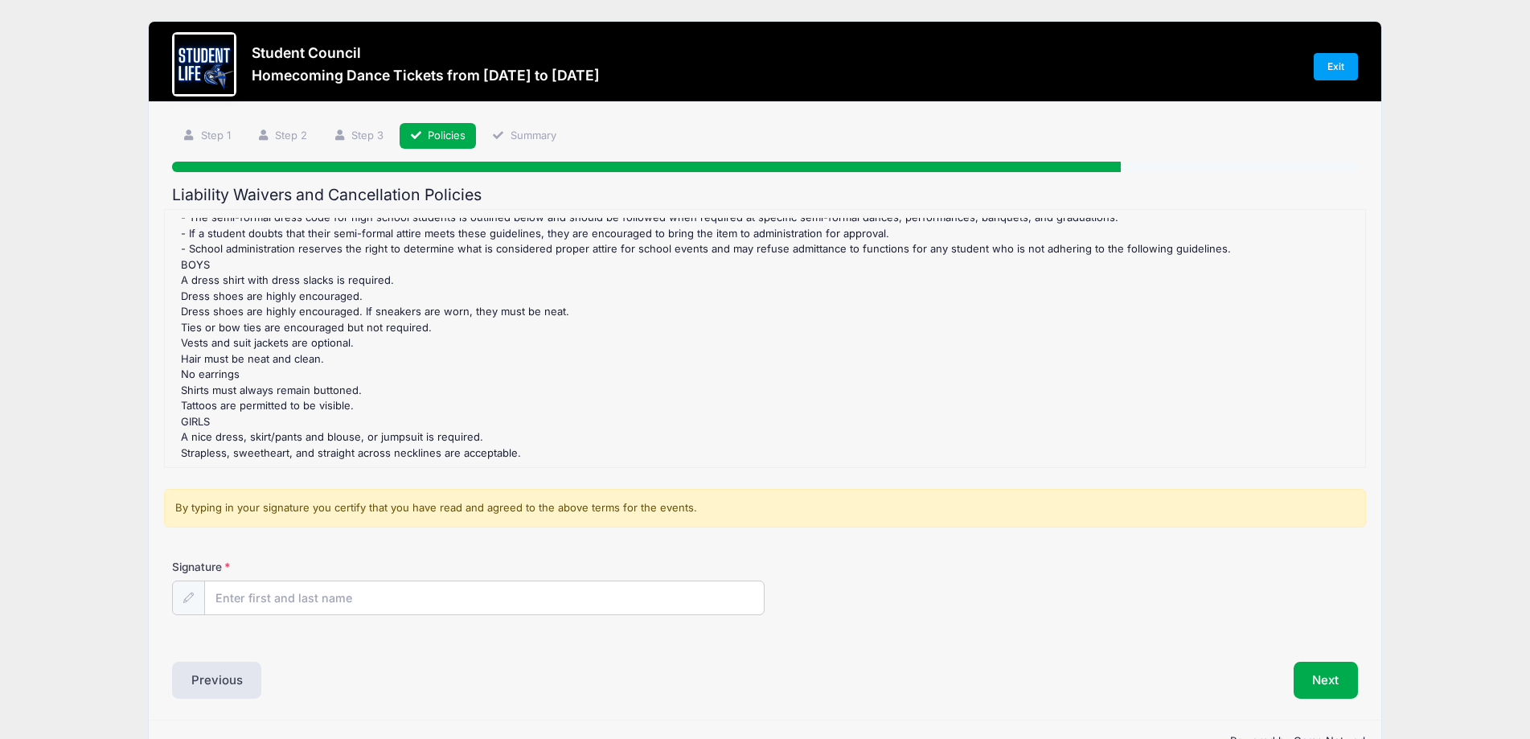
click at [1142, 358] on div "Homecoming Dance Tickets Refund Policy : The is no Refund Policy for any dances…" at bounding box center [765, 338] width 1184 height 241
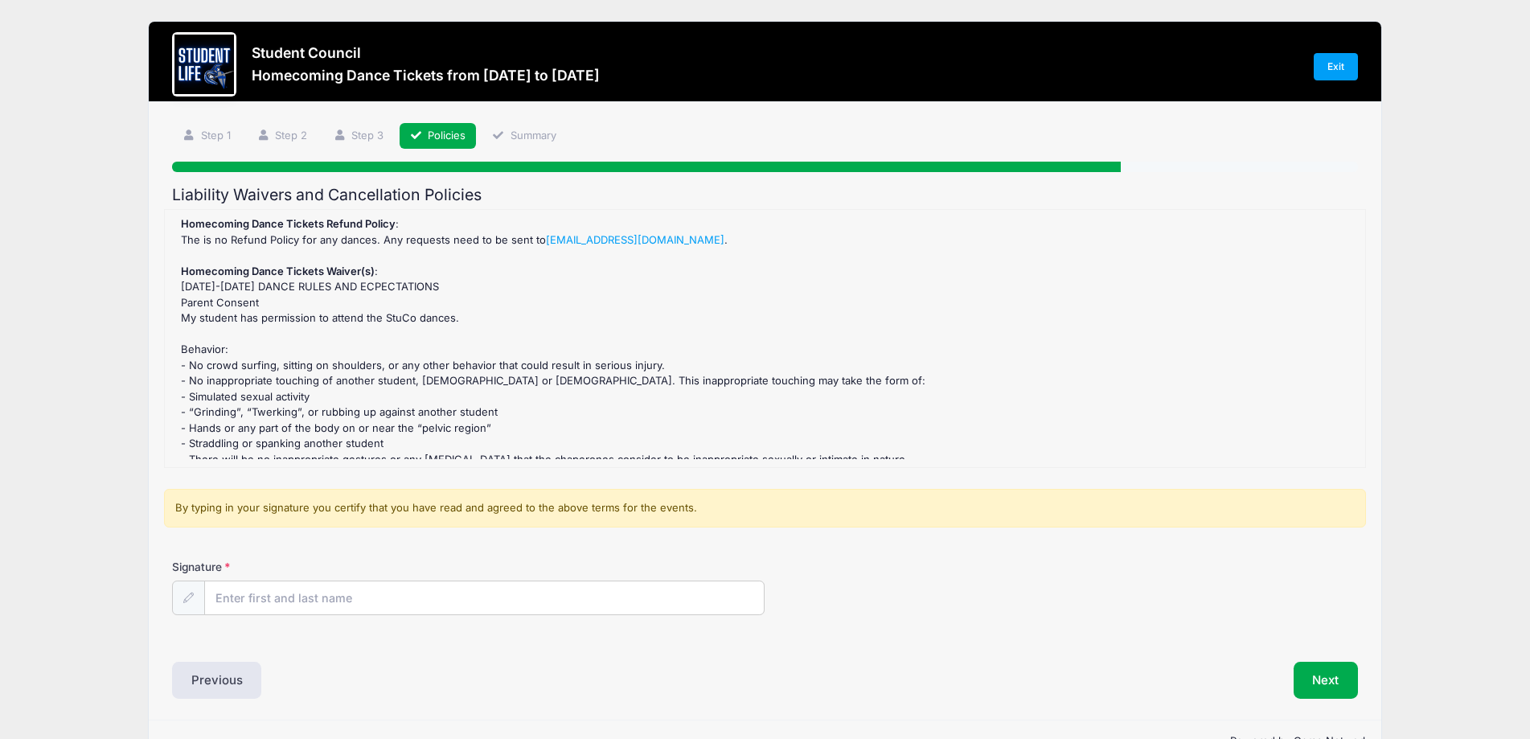
scroll to position [0, 0]
click at [181, 227] on strong "Homecoming Dance Tickets Refund Policy" at bounding box center [288, 225] width 215 height 13
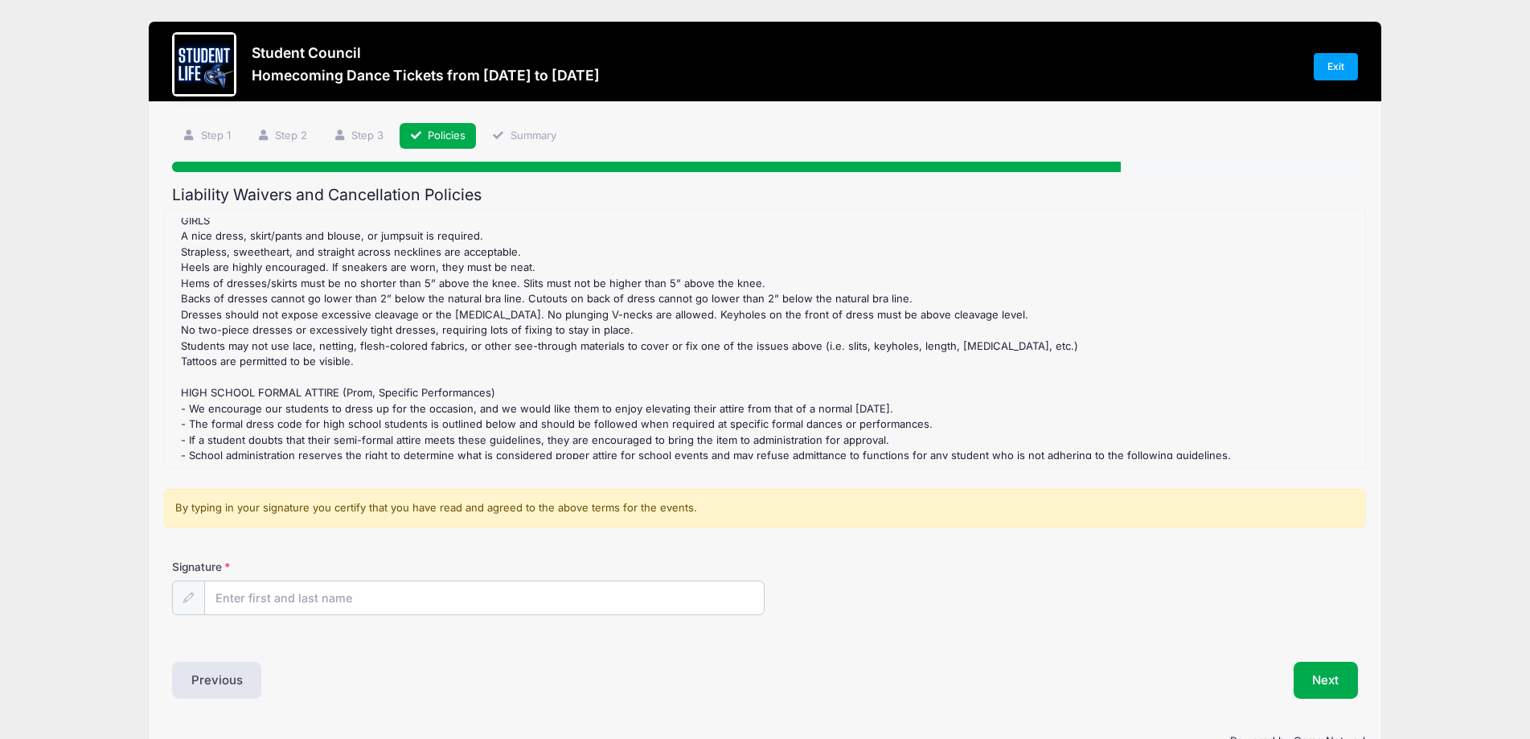
scroll to position [1468, 0]
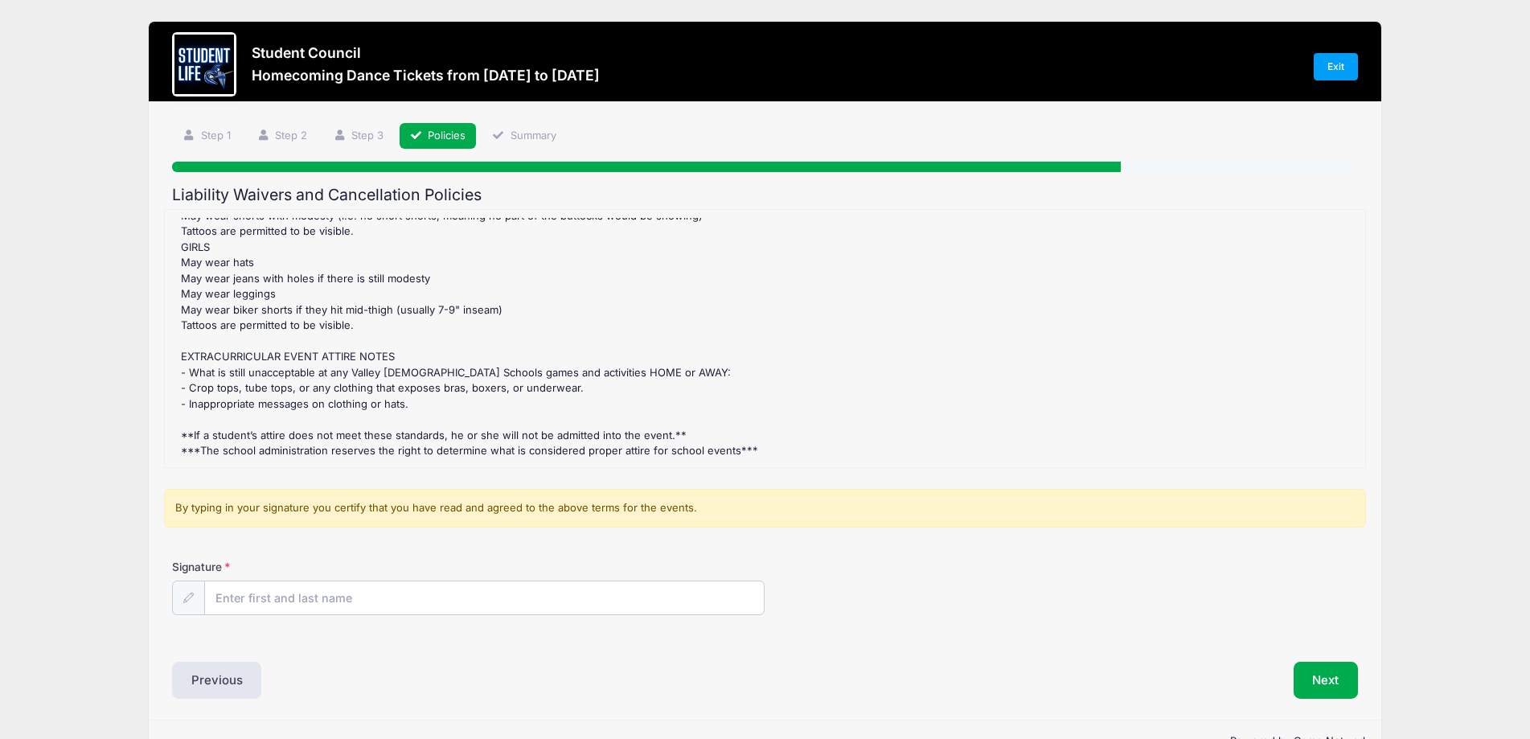
drag, startPoint x: 183, startPoint y: 227, endPoint x: 834, endPoint y: 453, distance: 688.6
click at [834, 453] on div "Homecoming Dance Tickets Refund Policy : The is no Refund Policy for any dances…" at bounding box center [765, 338] width 1184 height 241
copy div "Loremipsum Dolor Sitamet Consec Adipis : Eli se do Eiusmo Tempor inc utl etdolo…"
click at [428, 597] on input "Signature" at bounding box center [485, 598] width 560 height 35
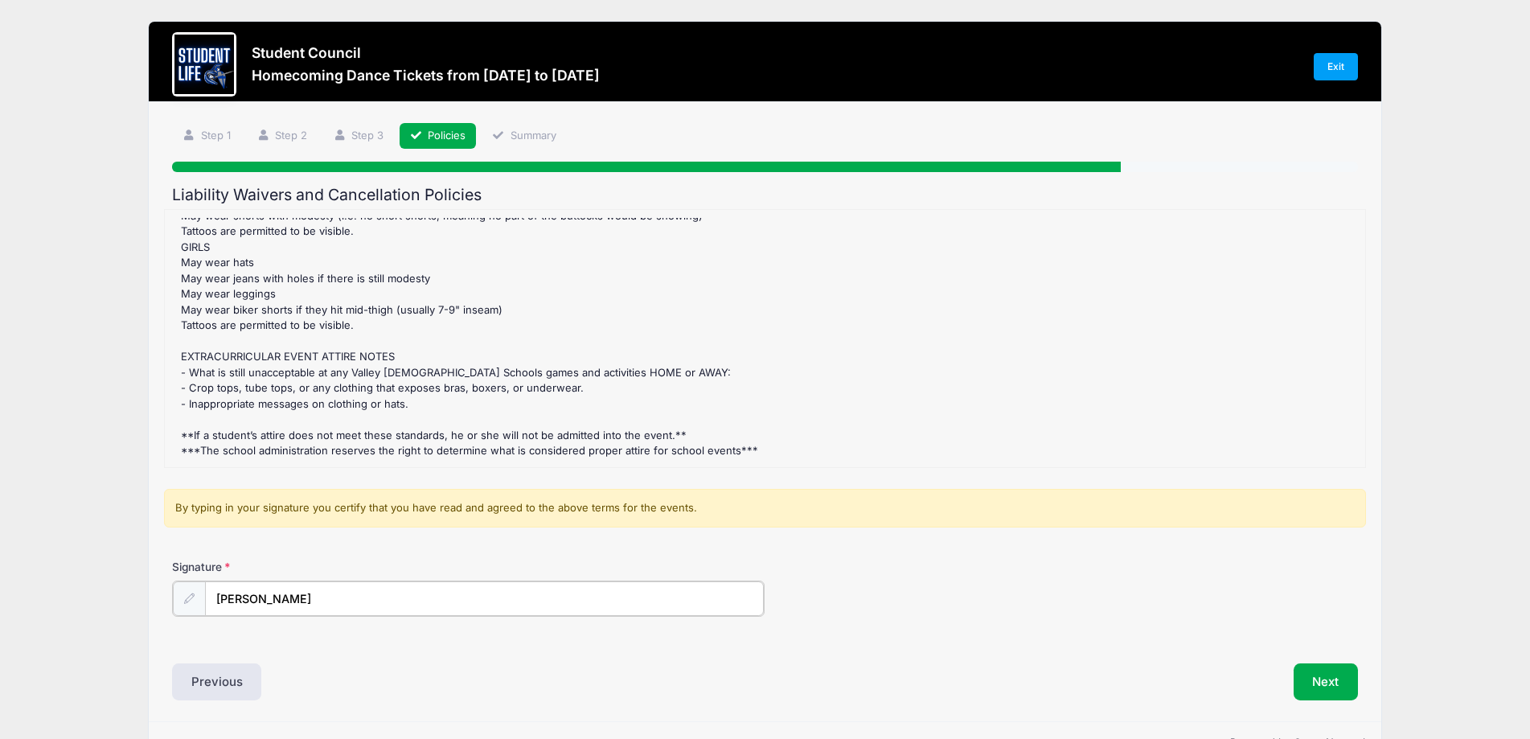
type input "[PERSON_NAME]"
click at [1070, 617] on div "Signature [PERSON_NAME]" at bounding box center [765, 600] width 1202 height 82
click at [1323, 679] on button "Next" at bounding box center [1326, 680] width 65 height 37
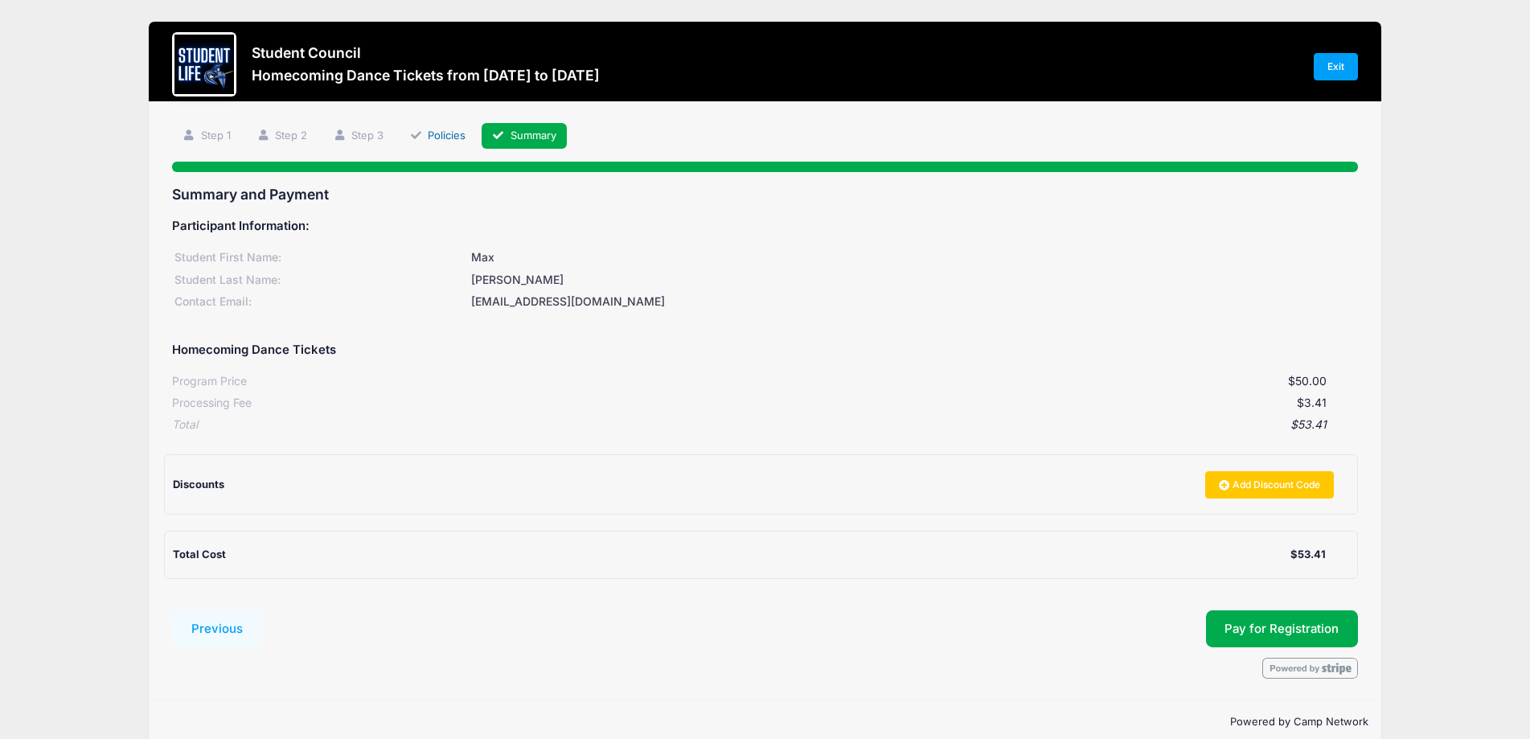
click at [463, 132] on link "Policies" at bounding box center [438, 136] width 77 height 27
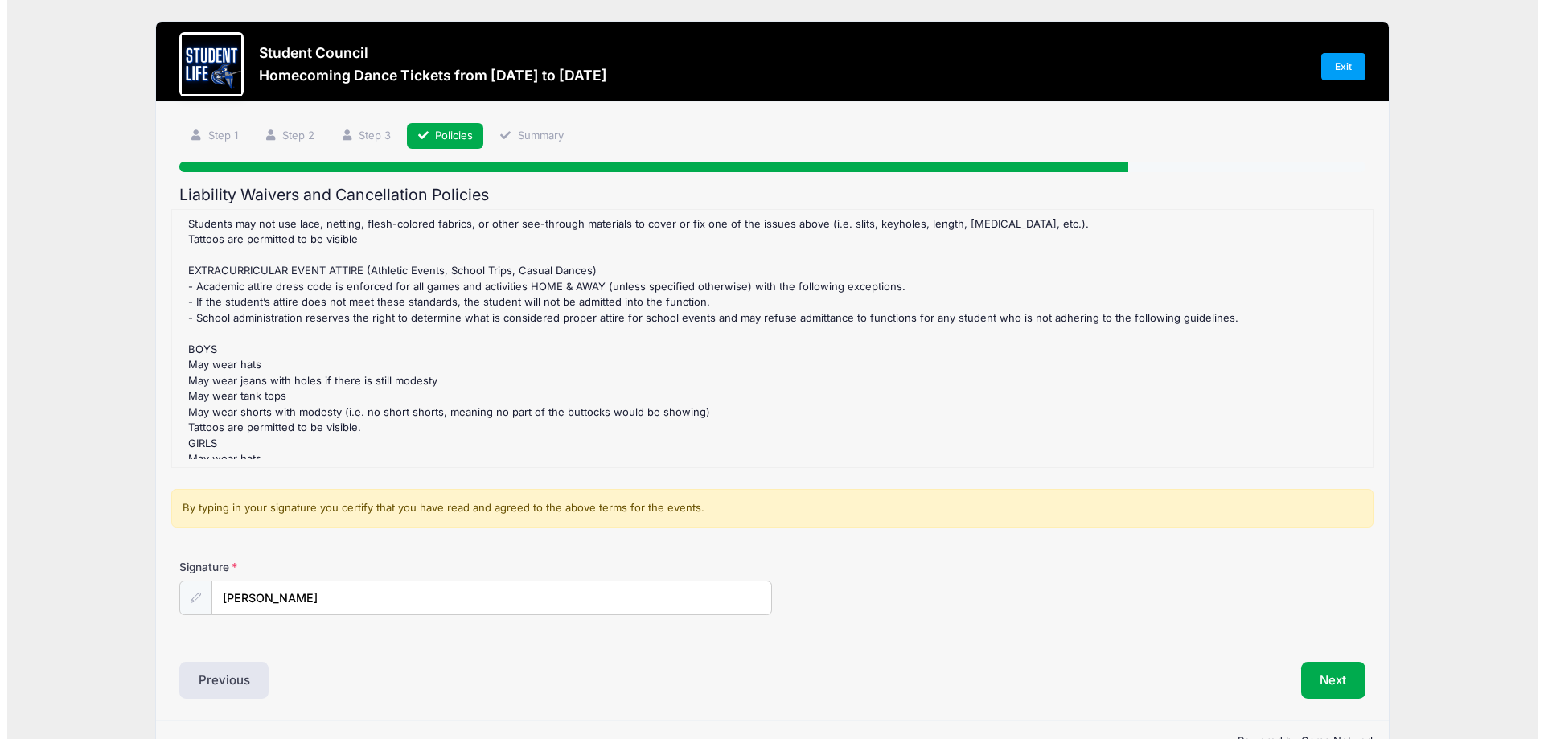
scroll to position [1468, 0]
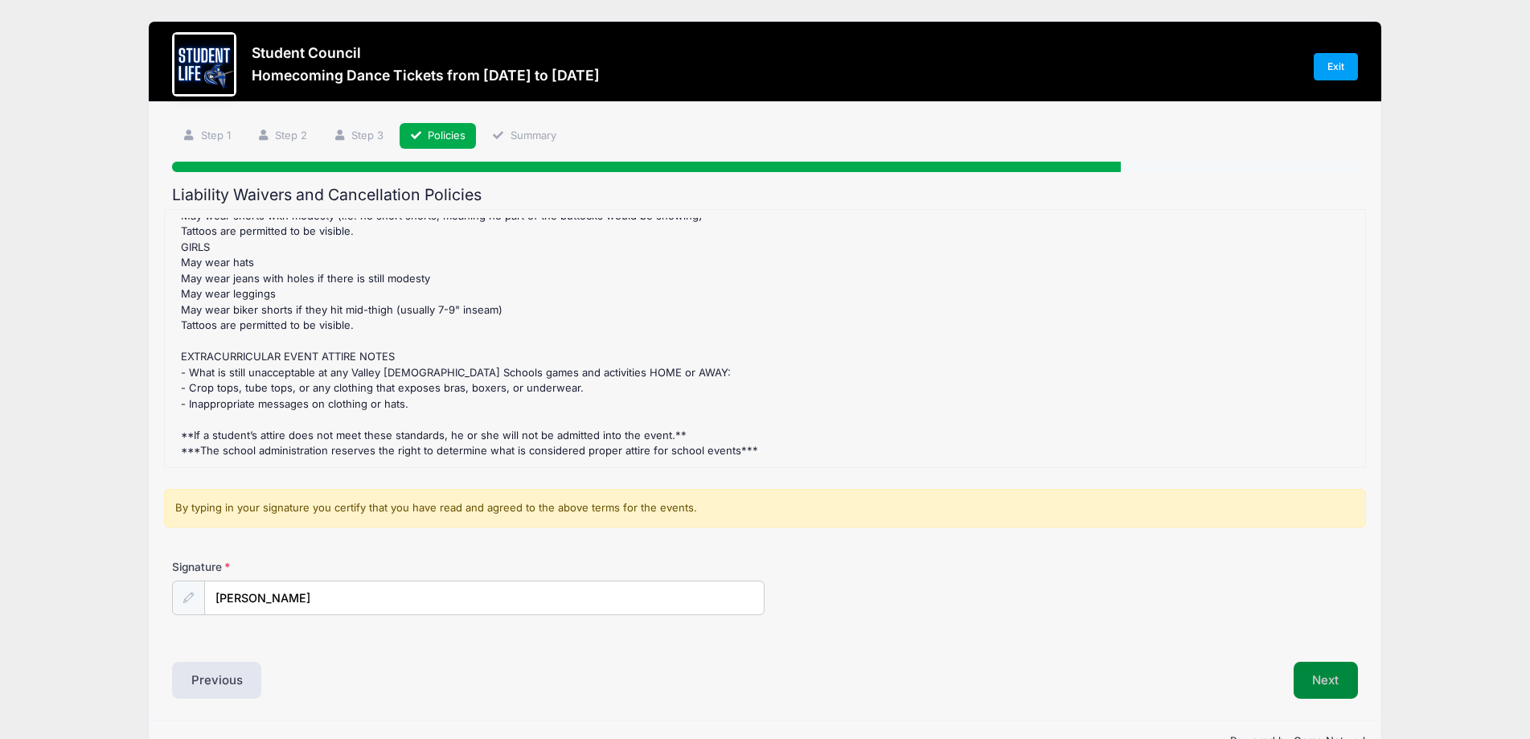
click at [1320, 687] on button "Next" at bounding box center [1326, 680] width 65 height 37
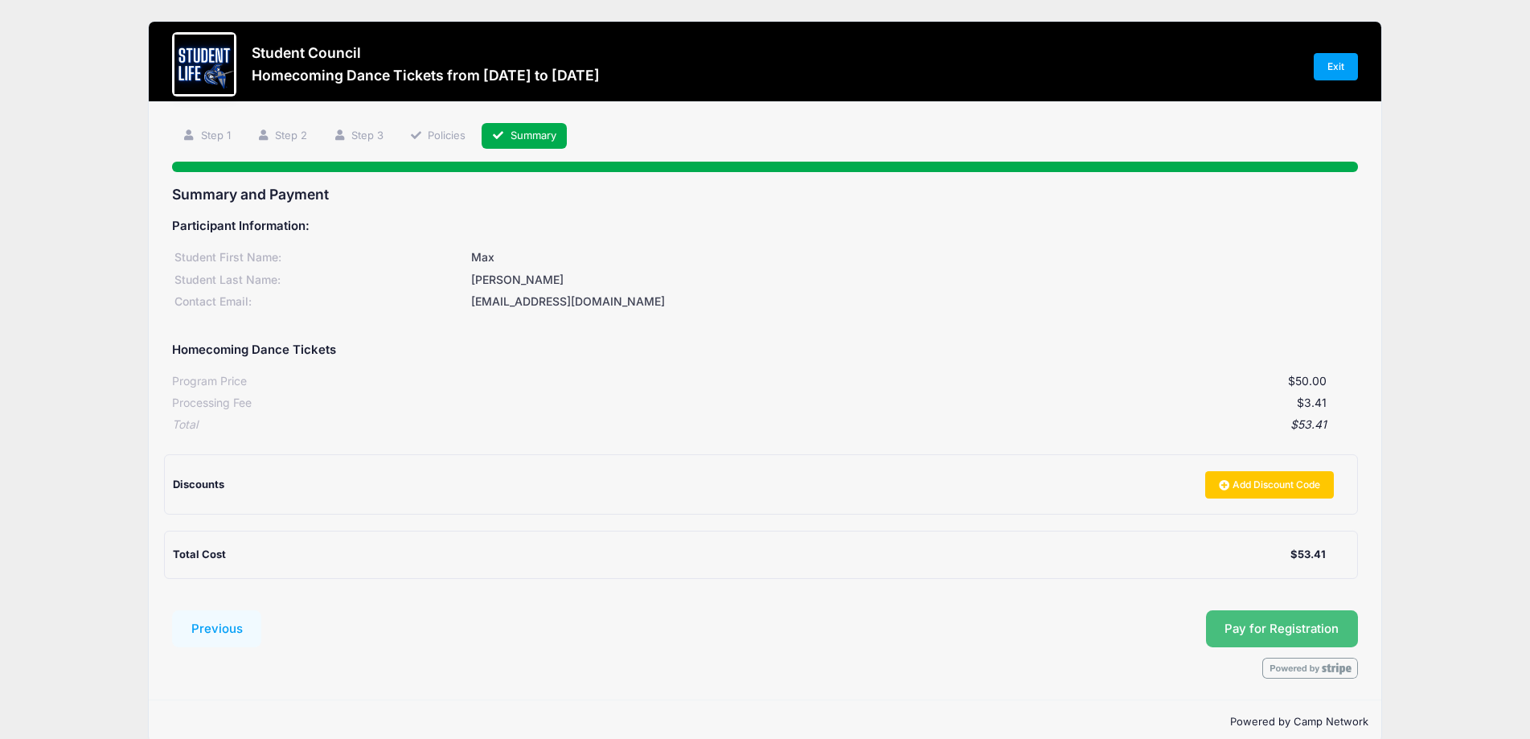
click at [1282, 634] on button "Pay for Registration" at bounding box center [1282, 628] width 153 height 37
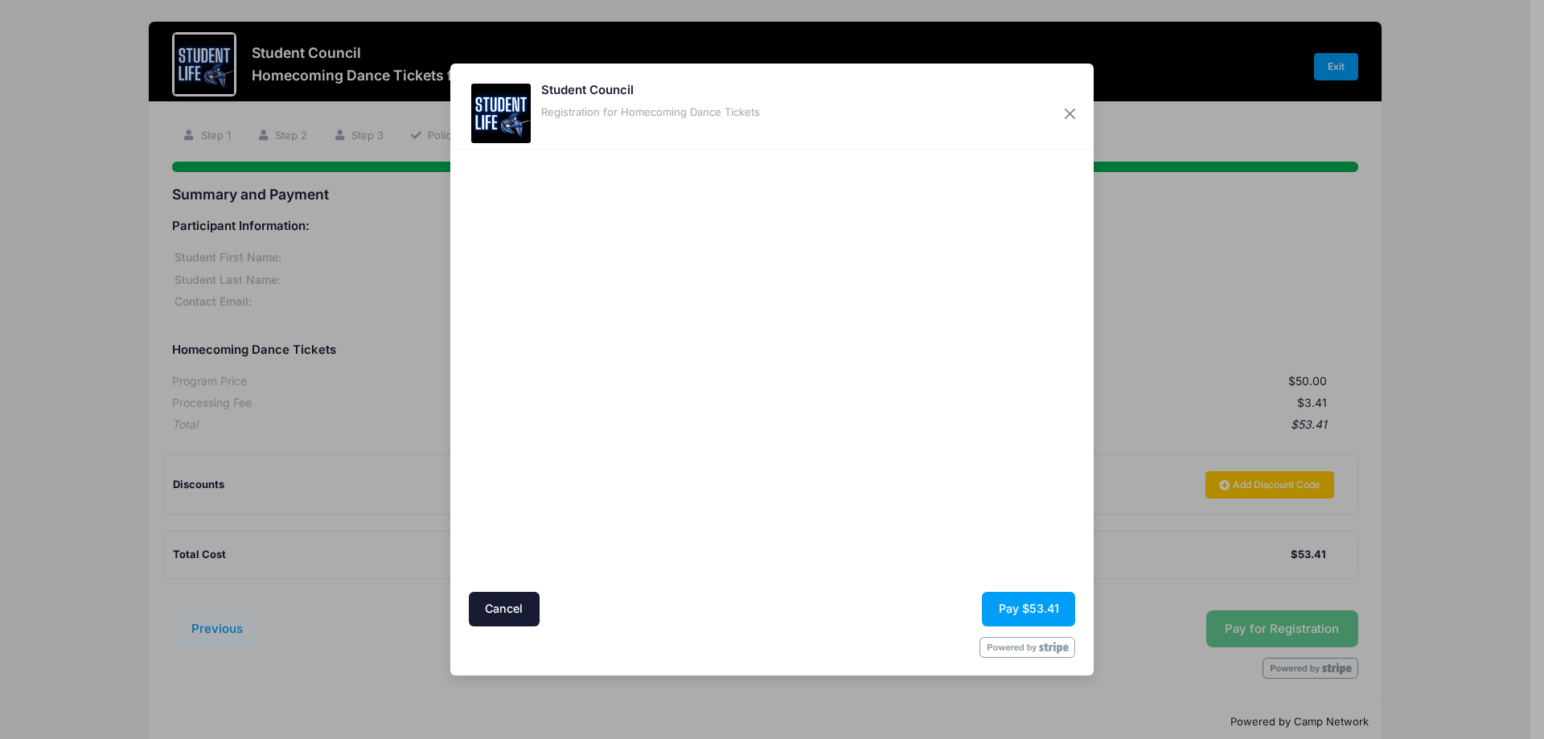
click at [1006, 512] on div at bounding box center [928, 370] width 296 height 426
click at [1033, 602] on button "Pay $53.41" at bounding box center [1028, 609] width 93 height 35
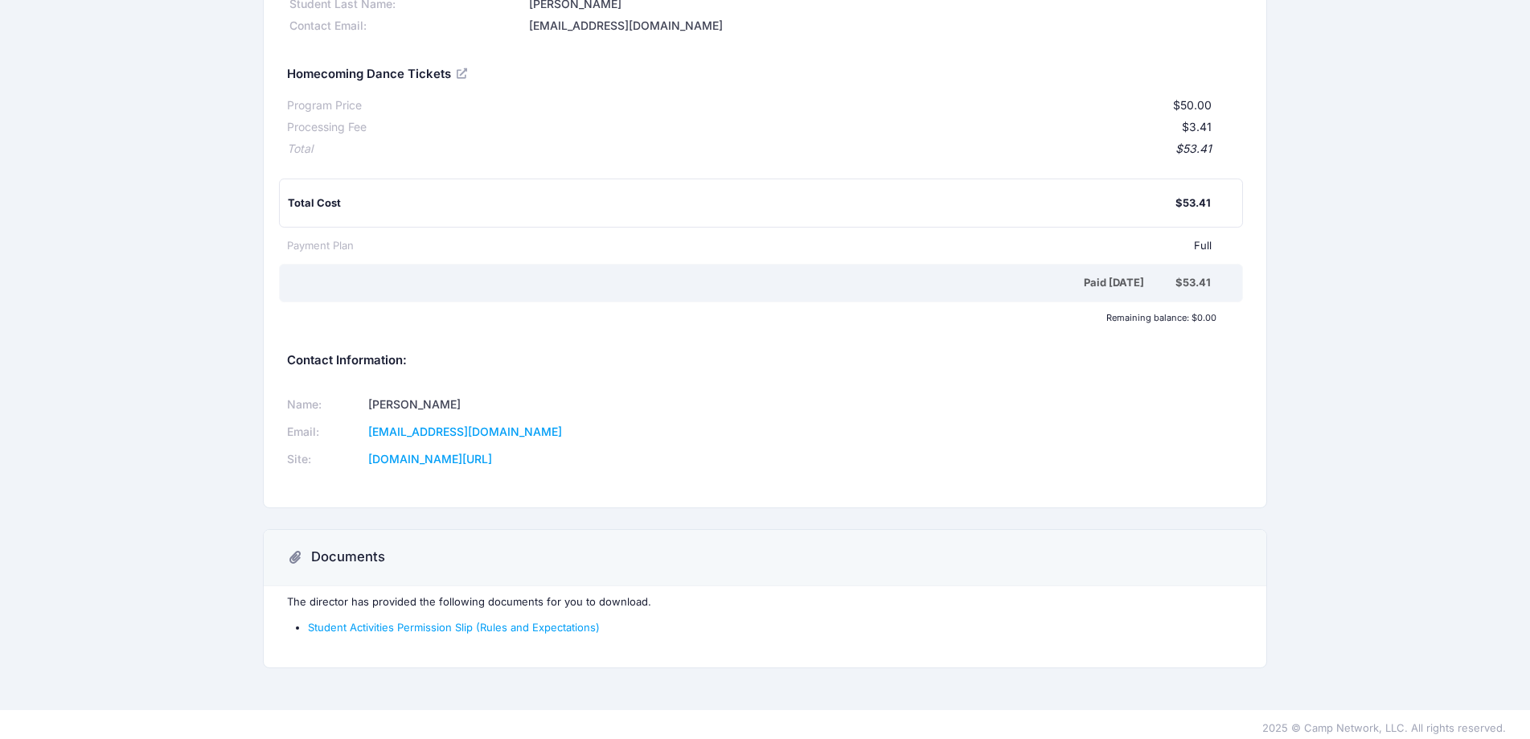
scroll to position [154, 0]
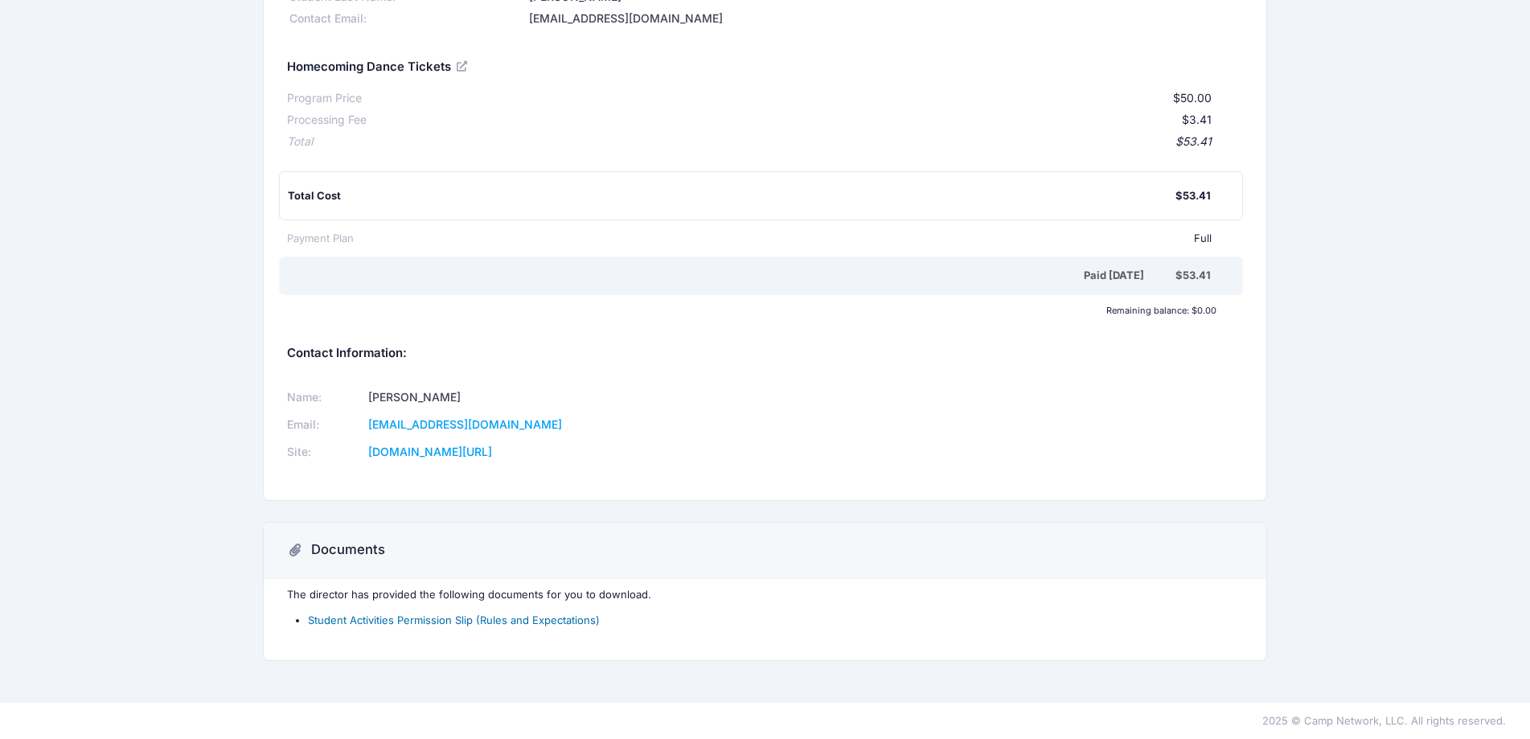
click at [587, 617] on link "Student Activities Permission Slip (Rules and Expectations)" at bounding box center [454, 619] width 292 height 13
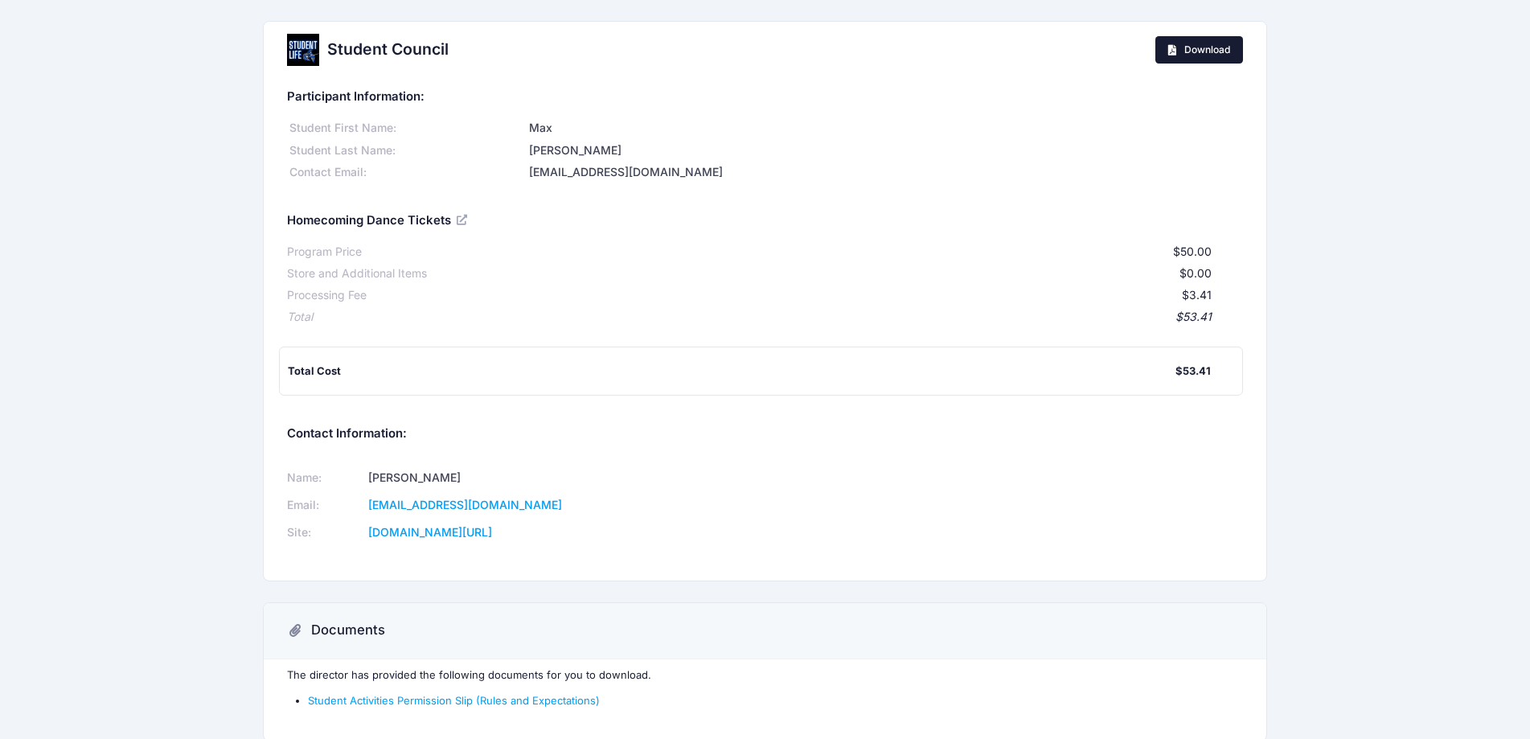
click at [1203, 54] on span "Download" at bounding box center [1207, 49] width 46 height 12
